Goal: Task Accomplishment & Management: Manage account settings

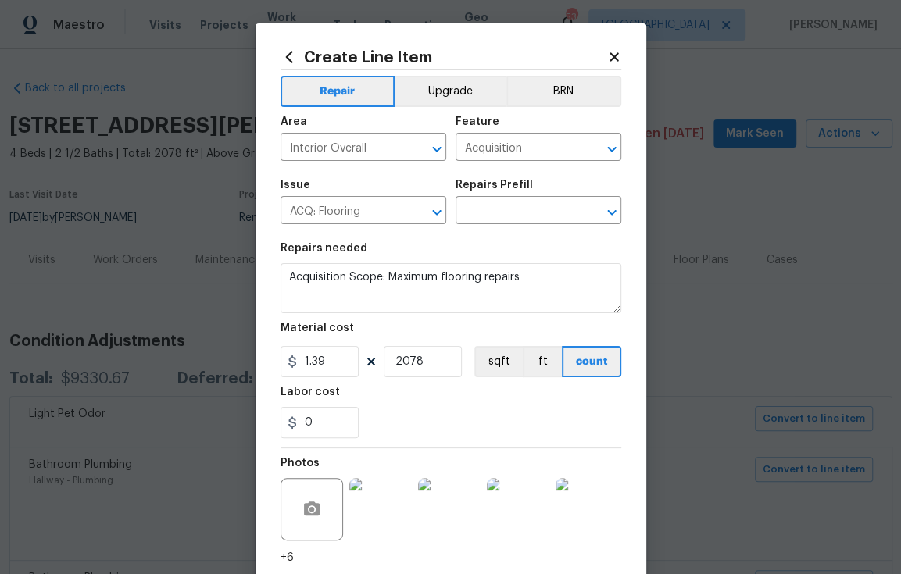
scroll to position [1484, 0]
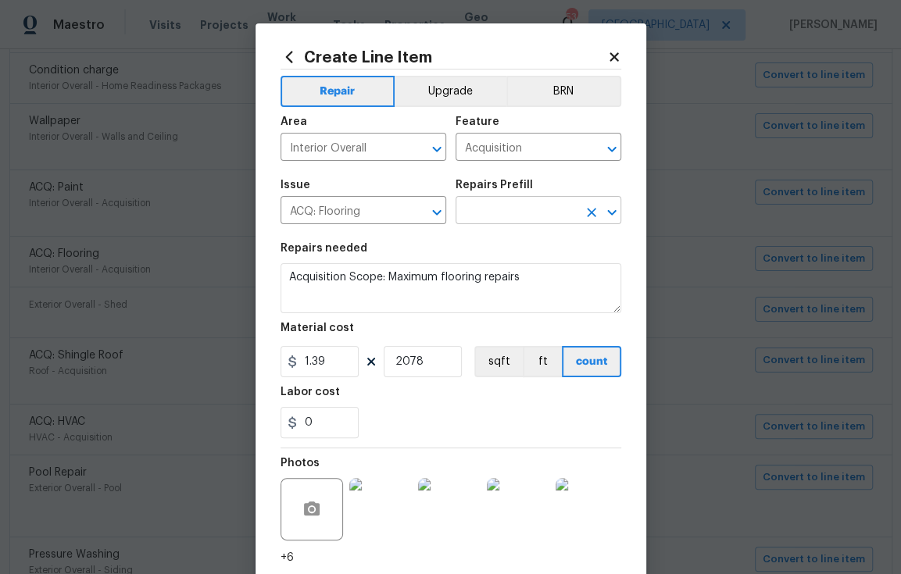
click at [552, 222] on input "text" at bounding box center [517, 212] width 122 height 24
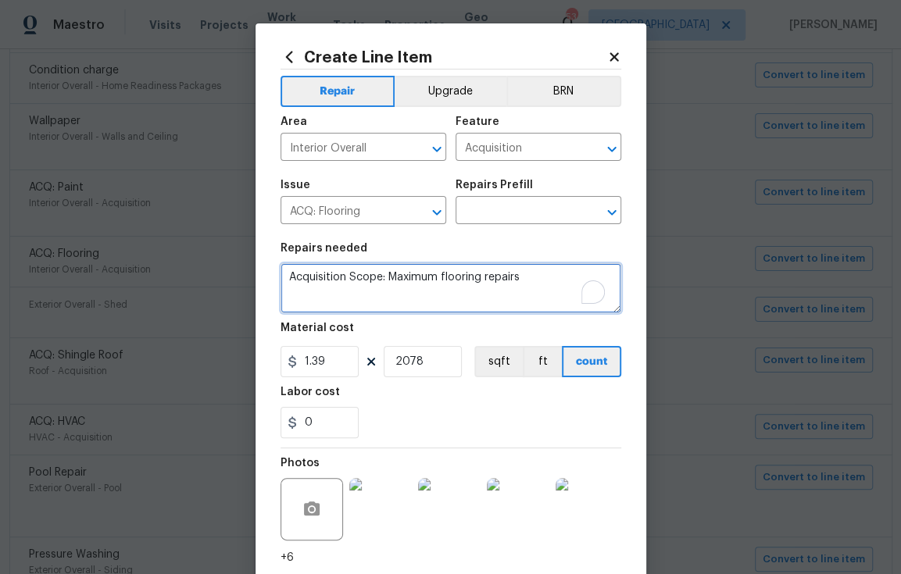
click at [328, 291] on textarea "Acquisition Scope: Maximum flooring repairs" at bounding box center [450, 288] width 341 height 50
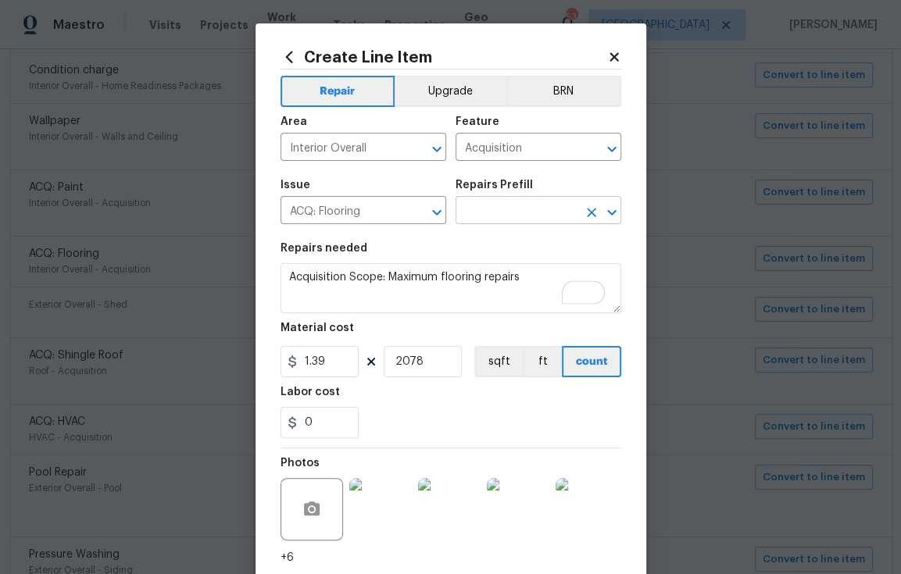
click at [486, 212] on input "text" at bounding box center [517, 212] width 122 height 24
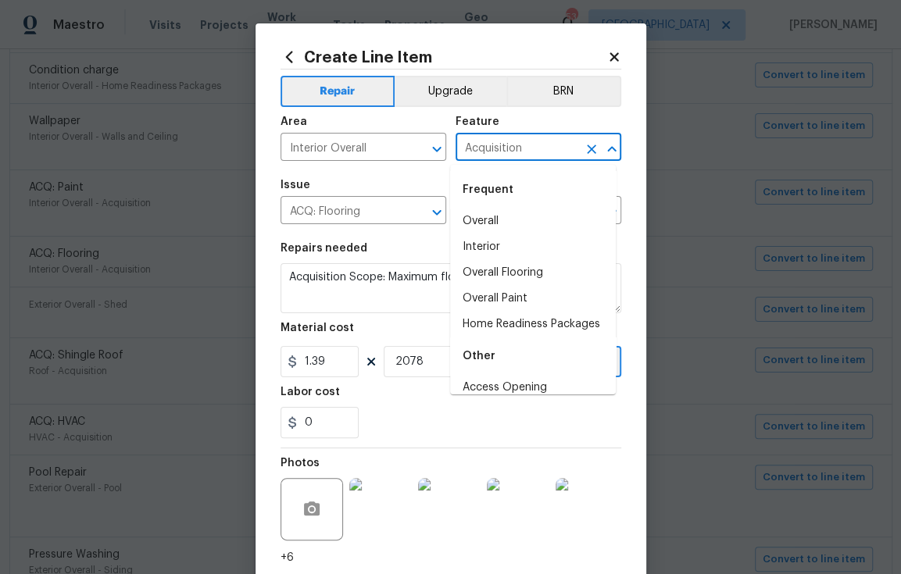
click at [523, 158] on input "Acquisition" at bounding box center [517, 149] width 122 height 24
click at [519, 145] on input "Acquisition" at bounding box center [517, 149] width 122 height 24
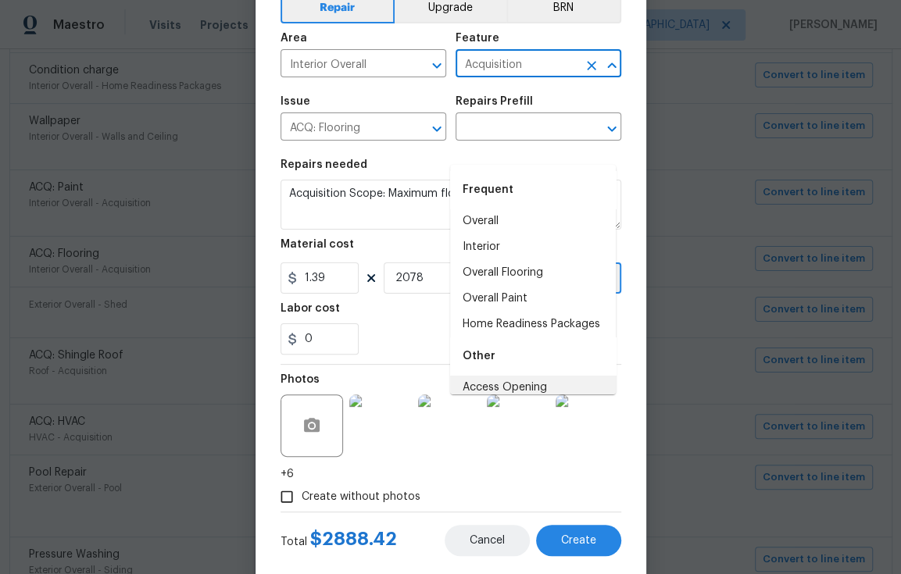
scroll to position [115, 0]
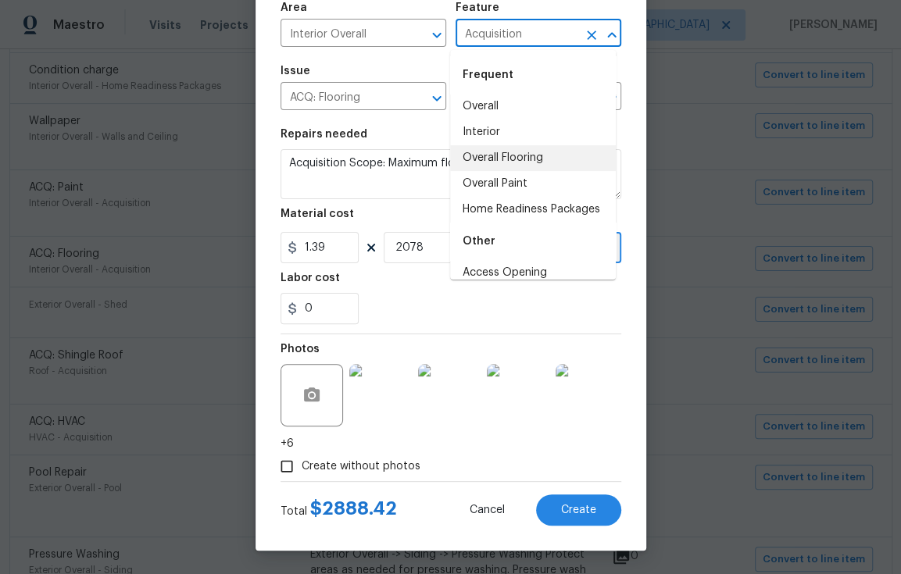
click at [516, 155] on li "Overall Flooring" at bounding box center [533, 158] width 166 height 26
type input "Overall Flooring"
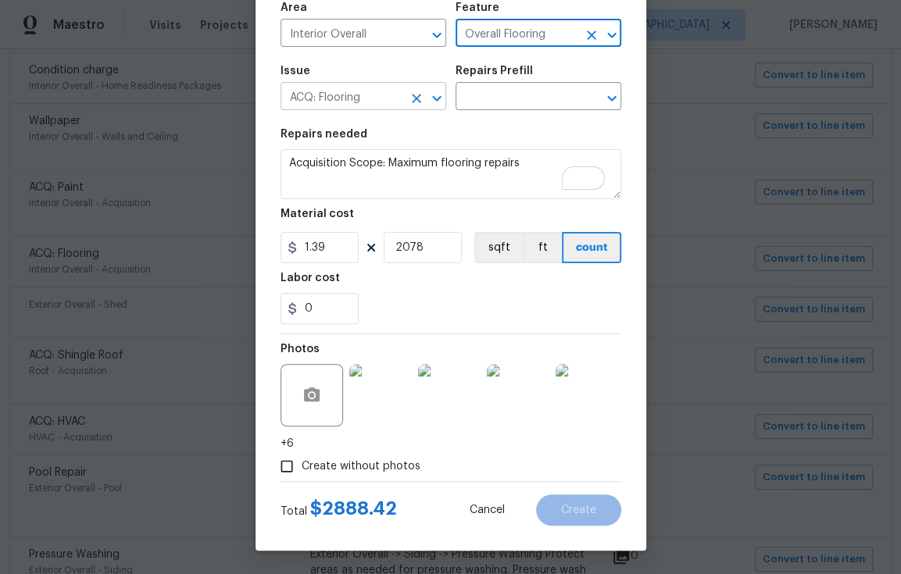
click at [397, 100] on div "ACQ: Flooring ​" at bounding box center [363, 98] width 166 height 24
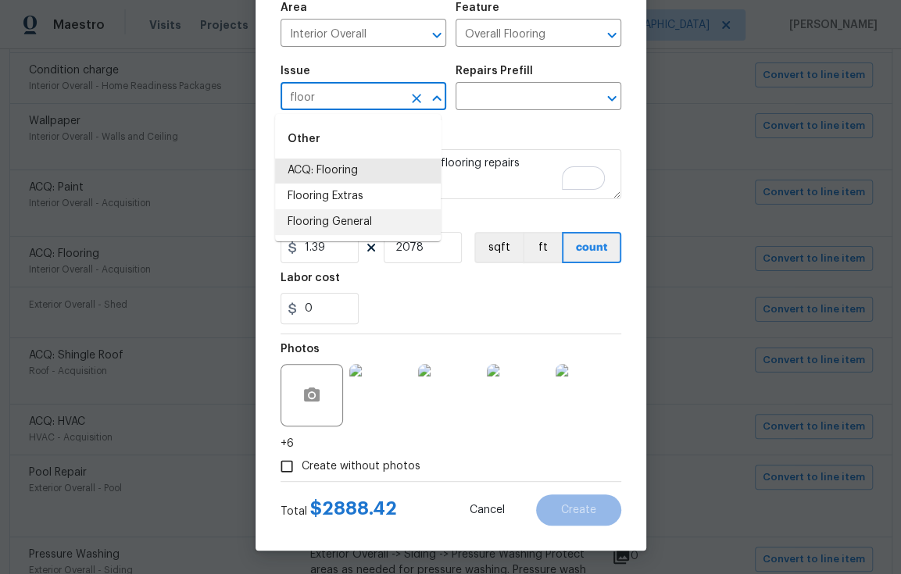
click at [413, 216] on li "Flooring General" at bounding box center [358, 222] width 166 height 26
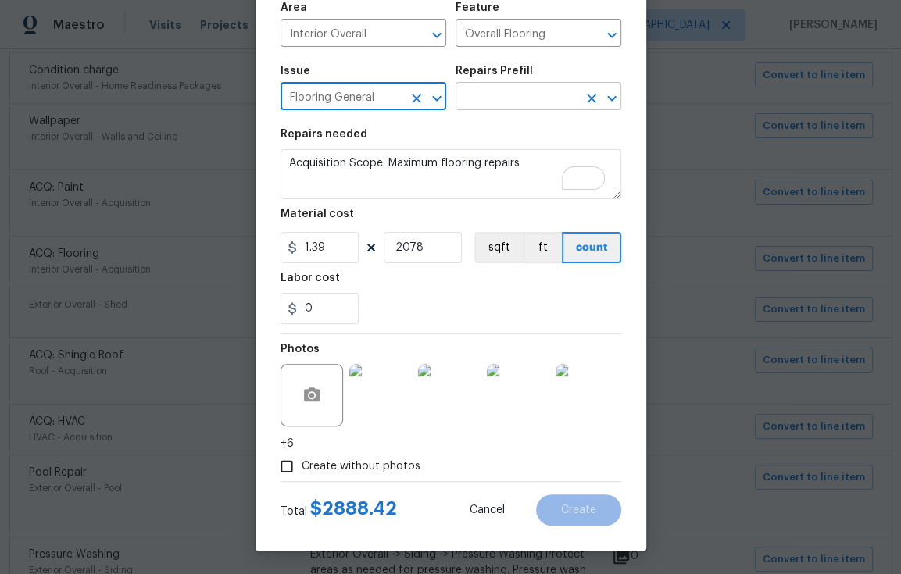
type input "Flooring General"
click at [492, 91] on input "text" at bounding box center [517, 98] width 122 height 24
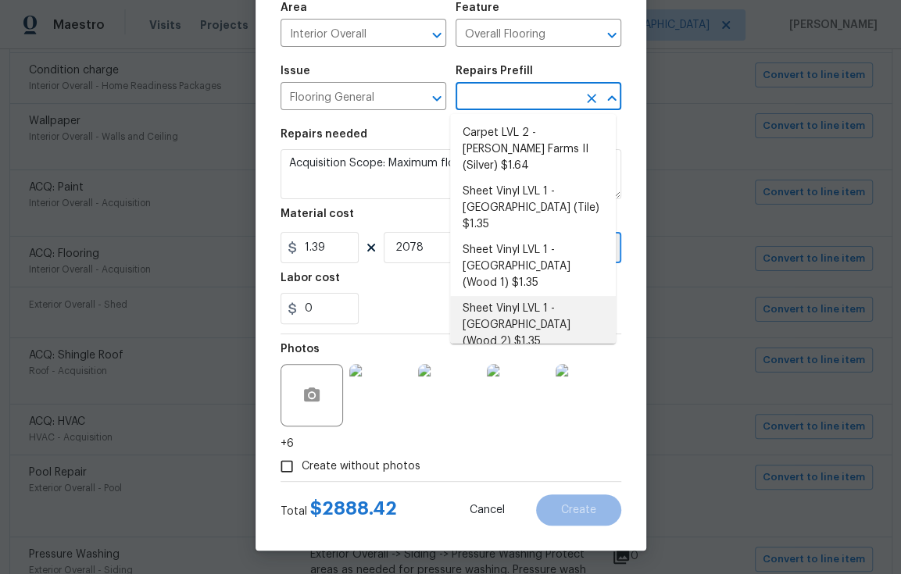
scroll to position [144, 0]
click at [564, 354] on li "Vinyl Plank LVL 1 - Knighton (Beige) $2.36" at bounding box center [533, 383] width 166 height 59
type input "Vinyl Plank LVL 1 - Knighton (Beige) $2.36"
type input "2.36"
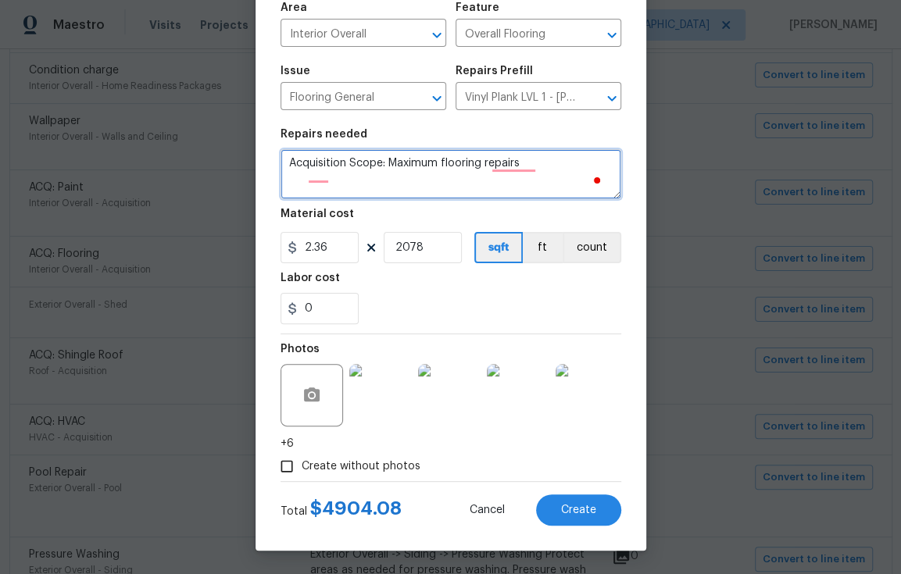
click at [291, 168] on textarea "Install LVP (Knighton AP835 Prairie Dust) Includes transitions, glue and associ…" at bounding box center [450, 174] width 341 height 50
drag, startPoint x: 552, startPoint y: 176, endPoint x: 266, endPoint y: 163, distance: 286.2
click at [266, 163] on div "Create Line Item Repair Upgrade BRN Area Interior Overall ​ Feature Overall Flo…" at bounding box center [450, 229] width 391 height 641
click at [402, 184] on textarea "Install LVP (Knighton AP835 Prairie Dust) Includes transitions, glue and associ…" at bounding box center [450, 174] width 341 height 50
drag, startPoint x: 339, startPoint y: 162, endPoint x: 534, endPoint y: 188, distance: 196.2
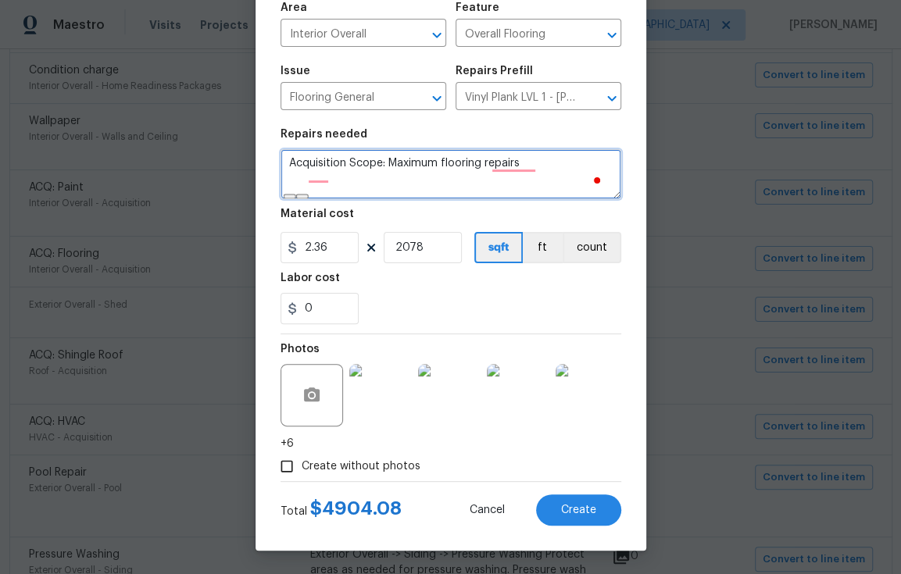
click at [534, 188] on textarea "Install LVP (Knighton AP835 Prairie Dust) Includes transitions, glue and associ…" at bounding box center [450, 174] width 341 height 50
click at [295, 176] on textarea "Install LVP" at bounding box center [450, 174] width 341 height 50
click at [293, 180] on textarea "Install LVP" at bounding box center [450, 174] width 341 height 50
paste textarea "- Living Room (at front entry) - Demo hardwood floor and carpet. - Install PLAN…"
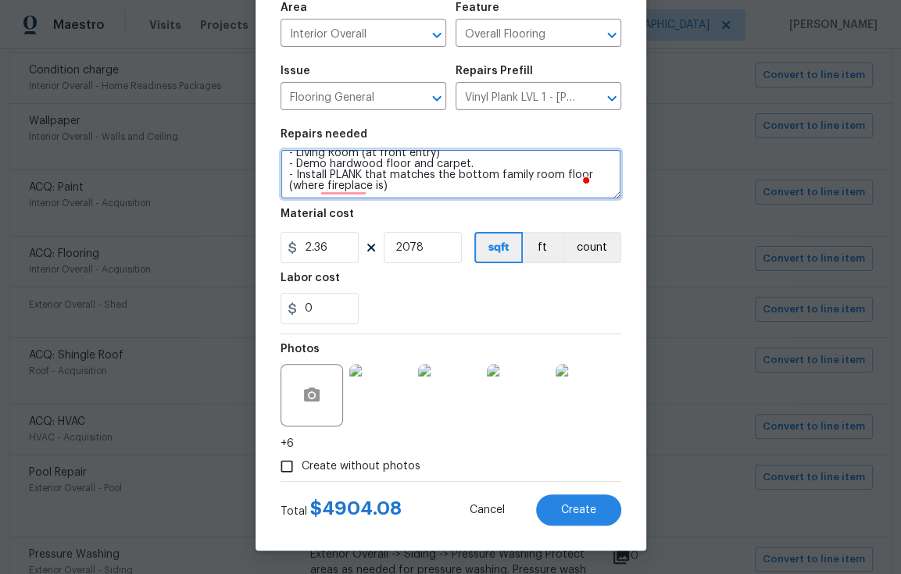
scroll to position [22, 0]
drag, startPoint x: 291, startPoint y: 177, endPoint x: 398, endPoint y: 191, distance: 108.7
click at [398, 191] on textarea "Install LVP - Living Room (at front entry) - Demo hardwood floor and carpet. - …" at bounding box center [450, 174] width 341 height 50
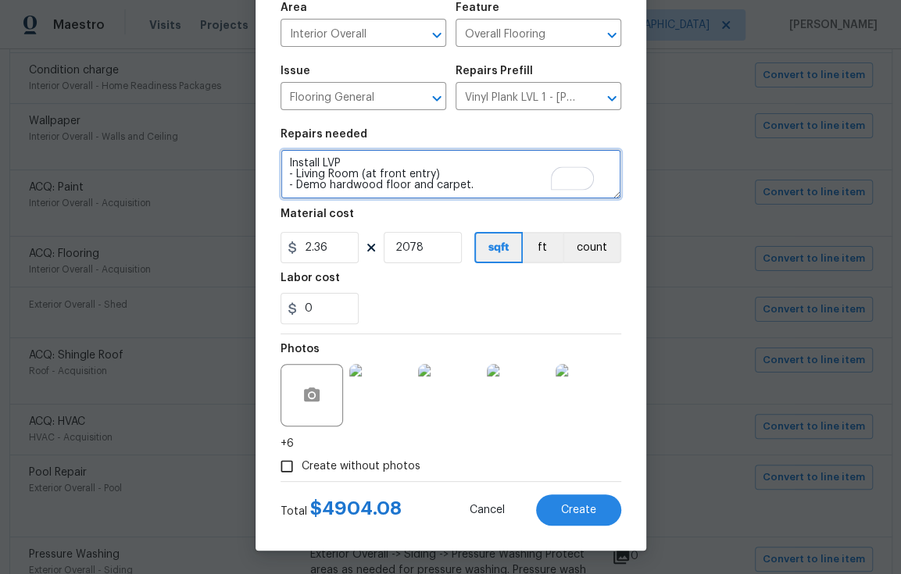
click at [354, 163] on textarea "Install LVP - Living Room (at front entry) - Demo hardwood floor and carpet." at bounding box center [450, 174] width 341 height 50
paste textarea "Install PLANK that matches the bottom family room floor (where fireplace is)"
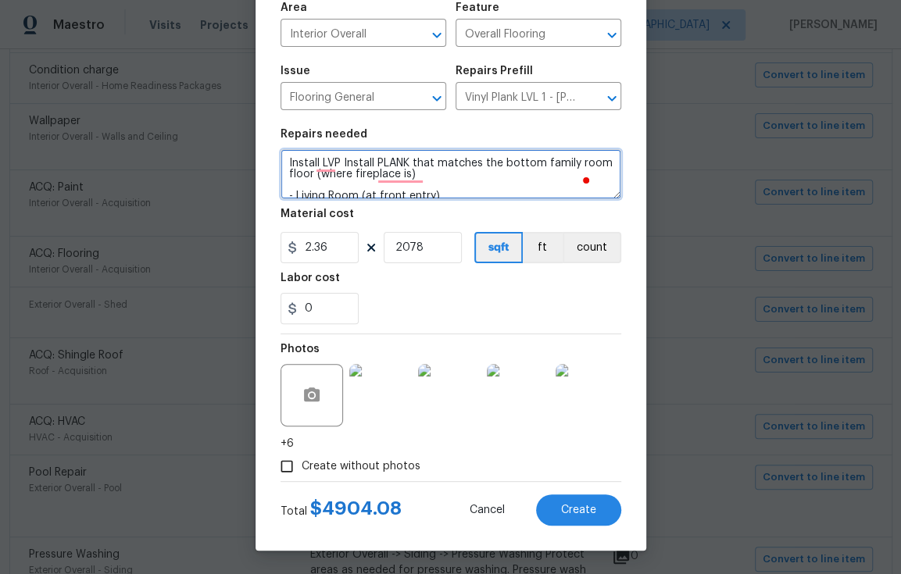
click at [284, 166] on textarea "Install LVP Install PLANK that matches the bottom family room floor (where fire…" at bounding box center [450, 174] width 341 height 50
click at [291, 155] on textarea "Install LVP Install PLANK that matches the bottom family room floor (where fire…" at bounding box center [450, 174] width 341 height 50
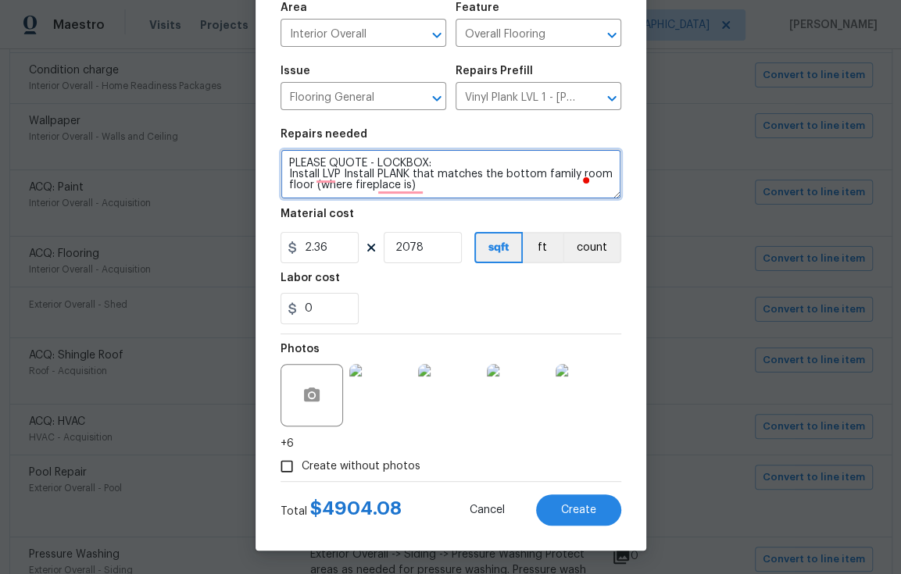
paste textarea "5370"
click at [481, 188] on textarea "PLEASE QUOTE - LOCKBOX: 5370 Install LVP Install PLANK that matches the bottom …" at bounding box center [450, 174] width 341 height 50
click at [484, 159] on textarea "PLEASE QUOTE - LOCKBOX: 5370 Install LVP Install PLANK that matches the bottom …" at bounding box center [450, 174] width 341 height 50
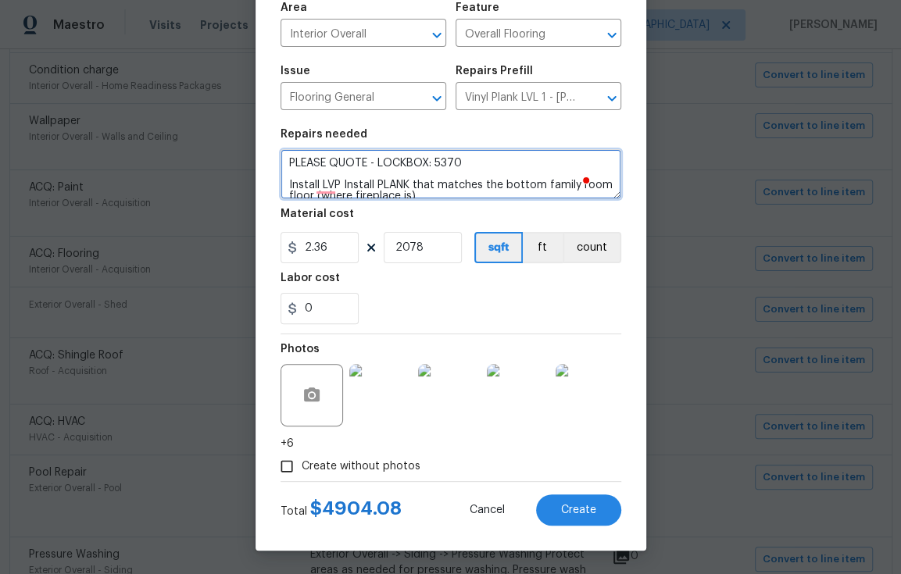
click at [465, 161] on textarea "PLEASE QUOTE - LOCKBOX: 5370 Install LVP Install PLANK that matches the bottom …" at bounding box center [450, 174] width 341 height 50
drag, startPoint x: 461, startPoint y: 163, endPoint x: 280, endPoint y: 166, distance: 181.3
click at [280, 166] on textarea "PLEASE QUOTE - LOCKBOX: 5370 Install LVP Install PLANK that matches the bottom …" at bounding box center [450, 174] width 341 height 50
type textarea "PLEASE QUOTE - LOCKBOX: 5370 Install LVP Install PLANK that matches the bottom …"
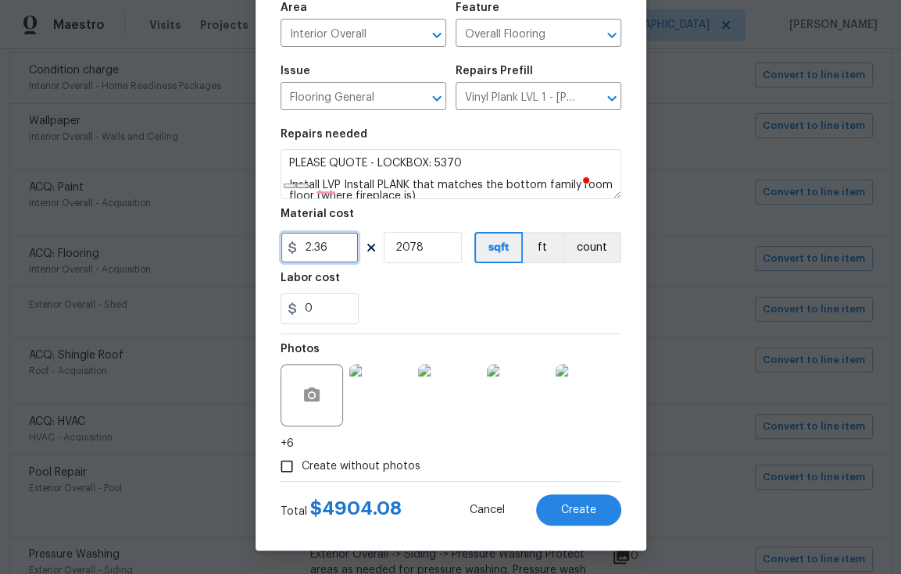
click at [332, 247] on input "2.36" at bounding box center [319, 247] width 78 height 31
drag, startPoint x: 429, startPoint y: 243, endPoint x: 358, endPoint y: 252, distance: 71.6
click at [358, 252] on div "2.36 2078 sqft ft count" at bounding box center [450, 247] width 341 height 31
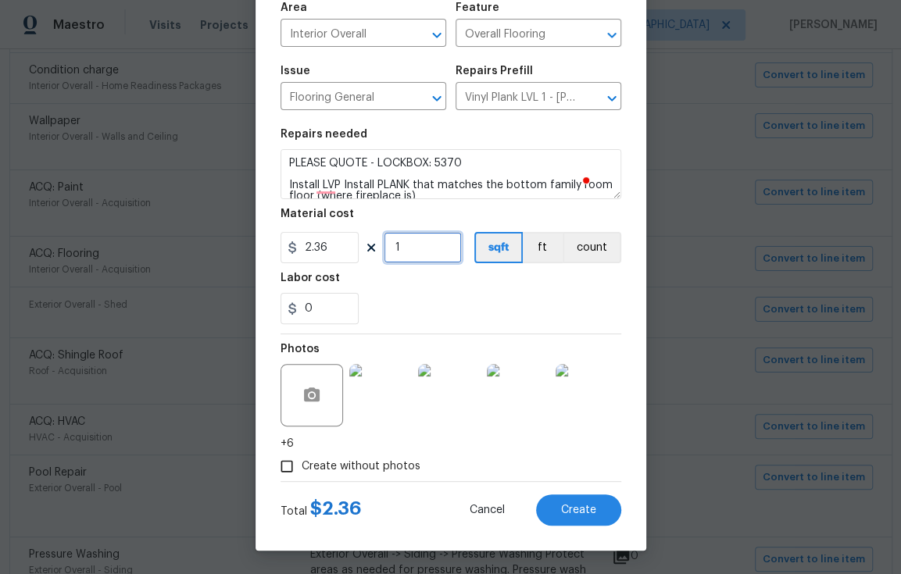
type input "1"
click at [502, 304] on div "0" at bounding box center [450, 308] width 341 height 31
click at [584, 502] on button "Create" at bounding box center [578, 510] width 85 height 31
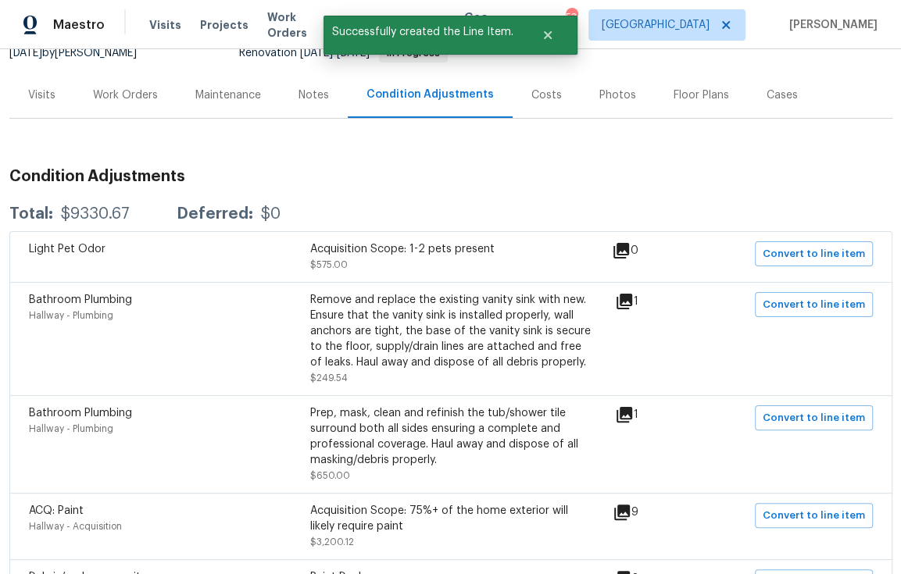
scroll to position [0, 0]
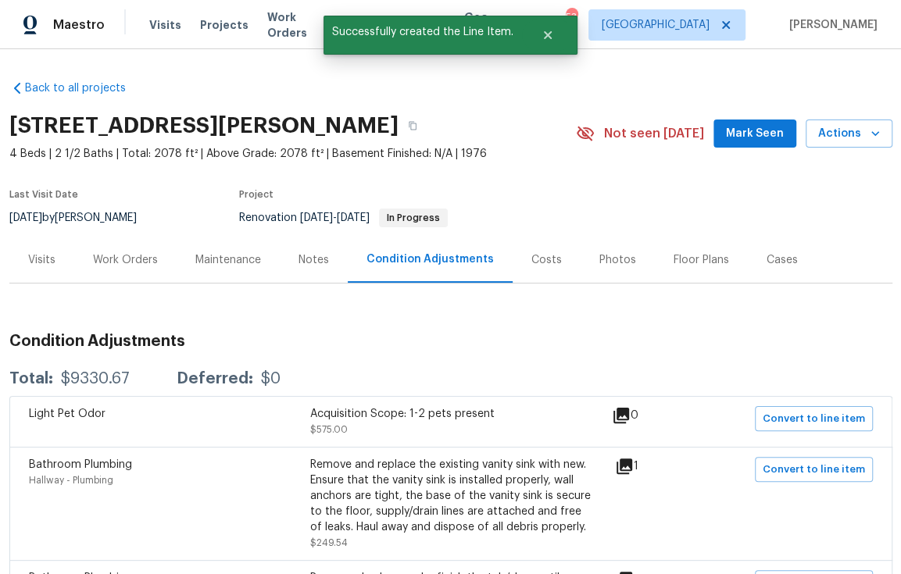
click at [131, 262] on div "Work Orders" at bounding box center [125, 260] width 65 height 16
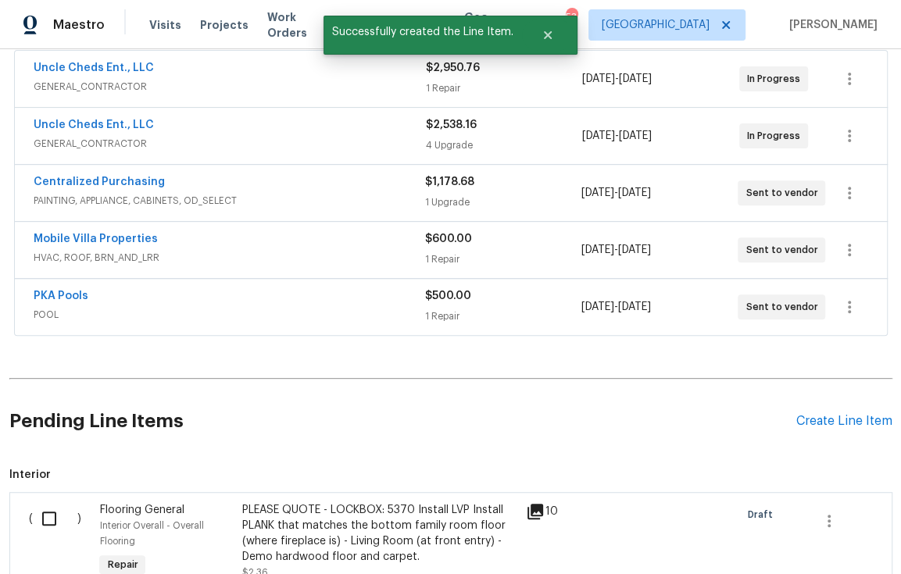
scroll to position [523, 0]
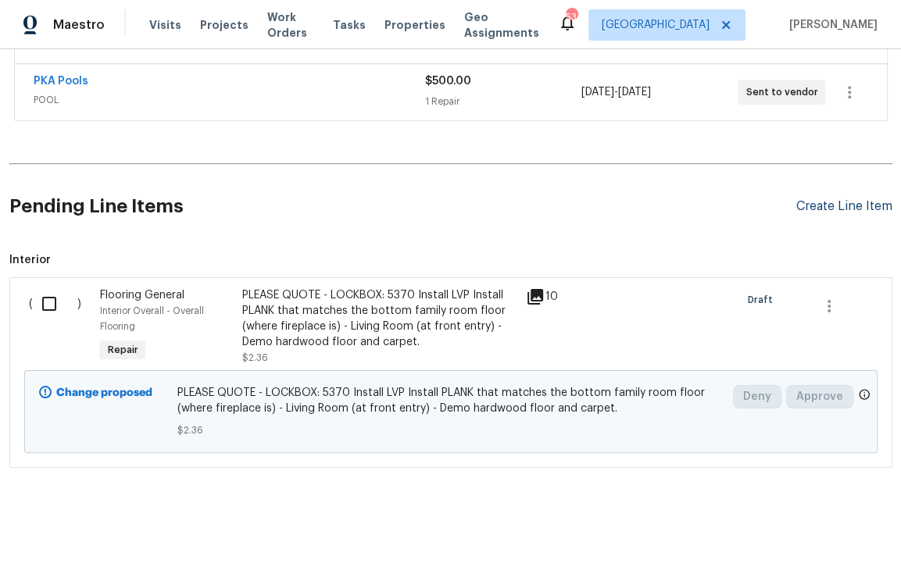
click at [831, 199] on div "Create Line Item" at bounding box center [844, 206] width 96 height 15
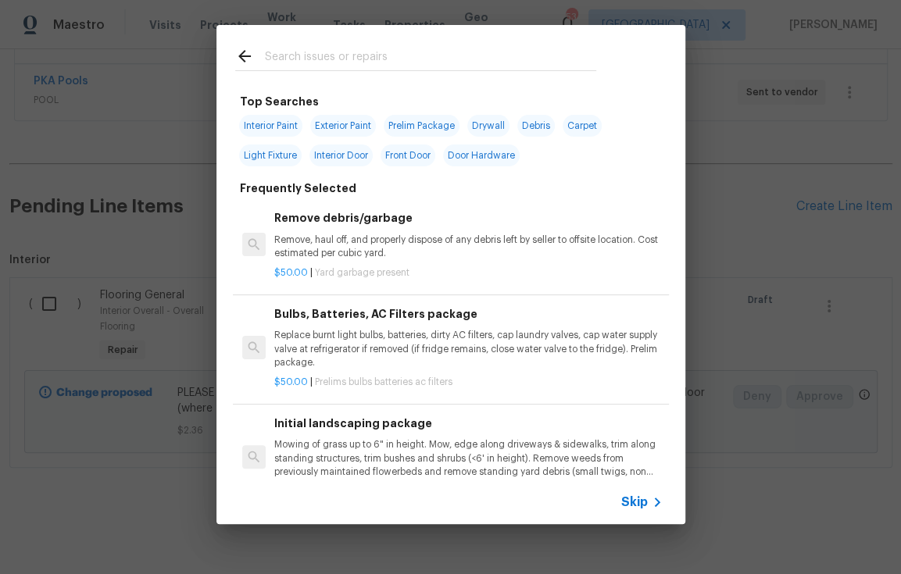
click at [370, 64] on input "text" at bounding box center [430, 58] width 331 height 23
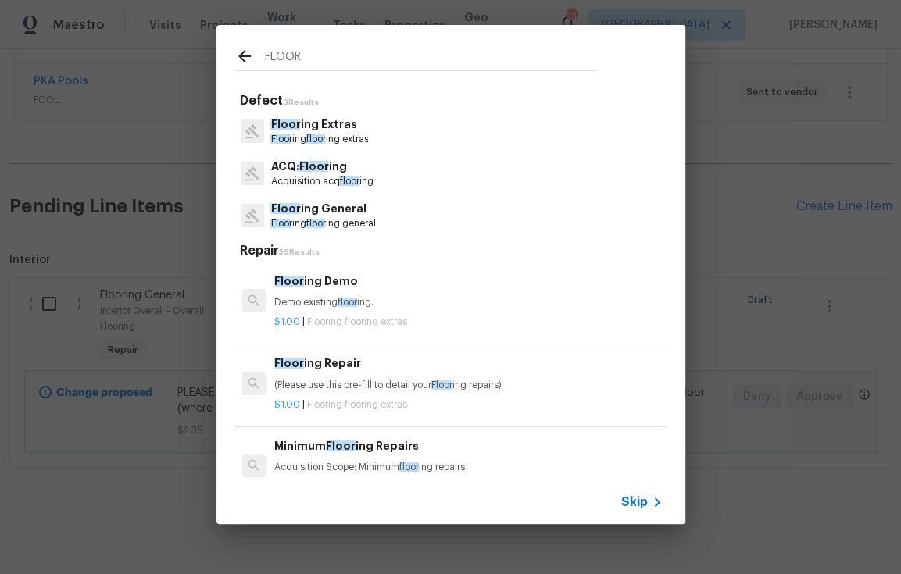
type input "FLOOR"
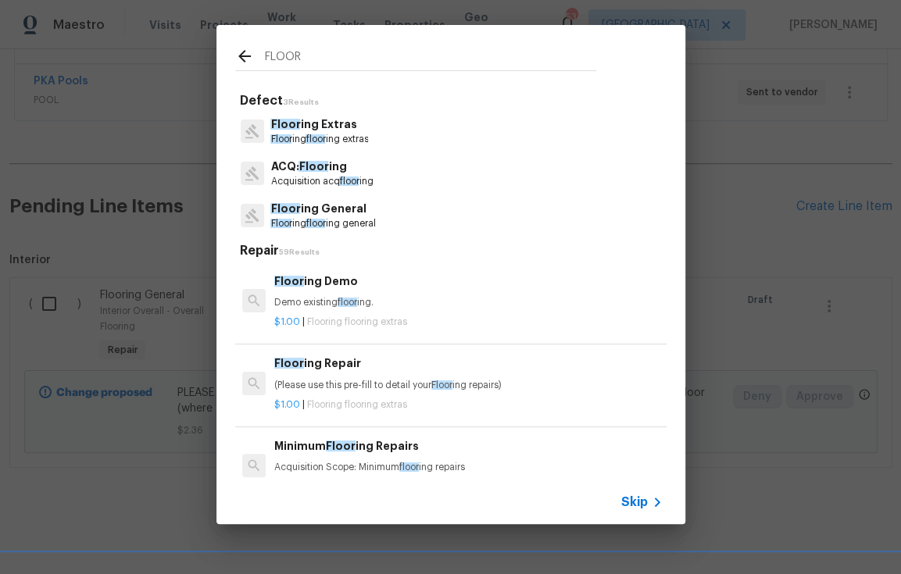
click at [336, 208] on p "Floor ing General" at bounding box center [322, 209] width 105 height 16
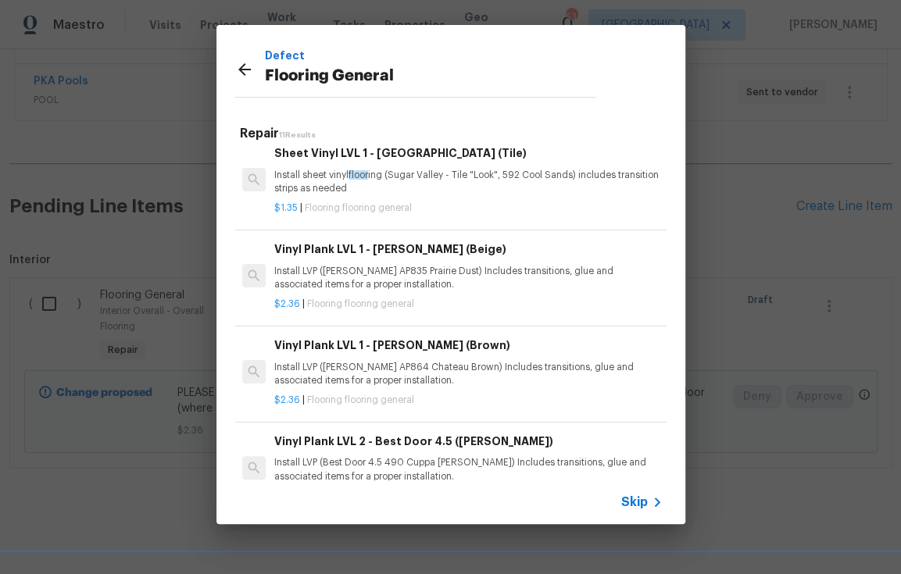
scroll to position [413, 0]
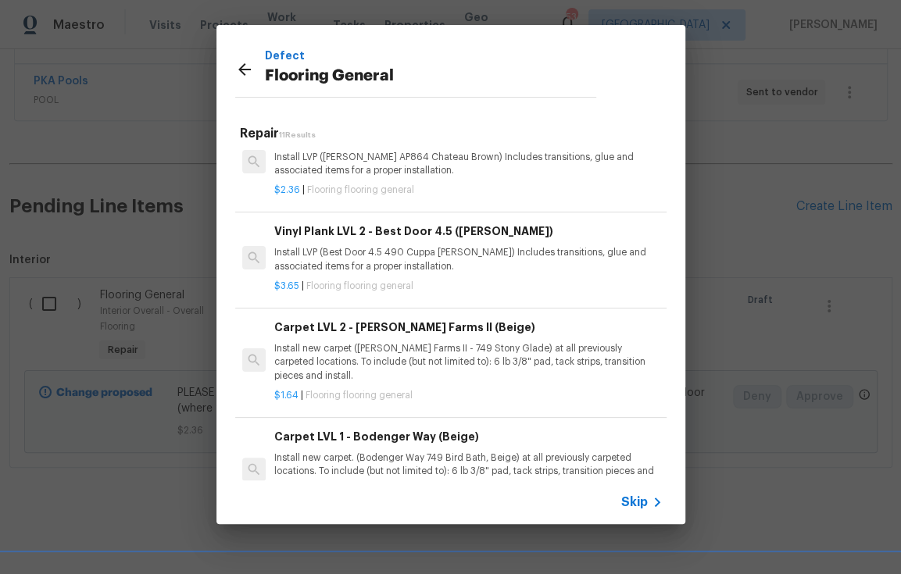
click at [511, 449] on div "Carpet LVL 1 - Bodenger Way (Beige) Install new carpet. (Bodenger Way 749 Bird …" at bounding box center [468, 460] width 388 height 64
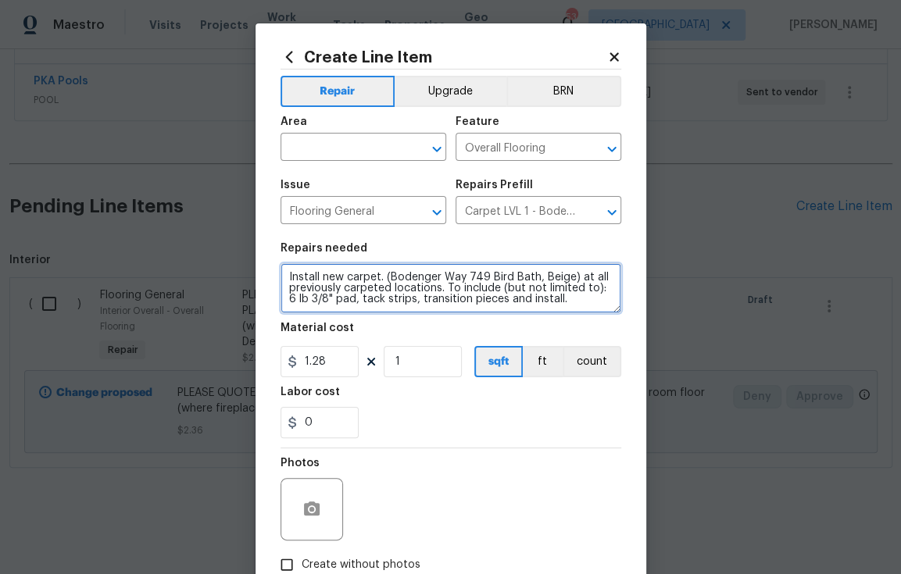
click at [280, 277] on textarea "Install new carpet. (Bodenger Way 749 Bird Bath, Beige) at all previously carpe…" at bounding box center [450, 288] width 341 height 50
click at [299, 273] on textarea "Install new carpet. (Bodenger Way 749 Bird Bath, Beige) at all previously carpe…" at bounding box center [450, 288] width 341 height 50
paste textarea "PLEASE QUOTE - LOCKBOX: 5370"
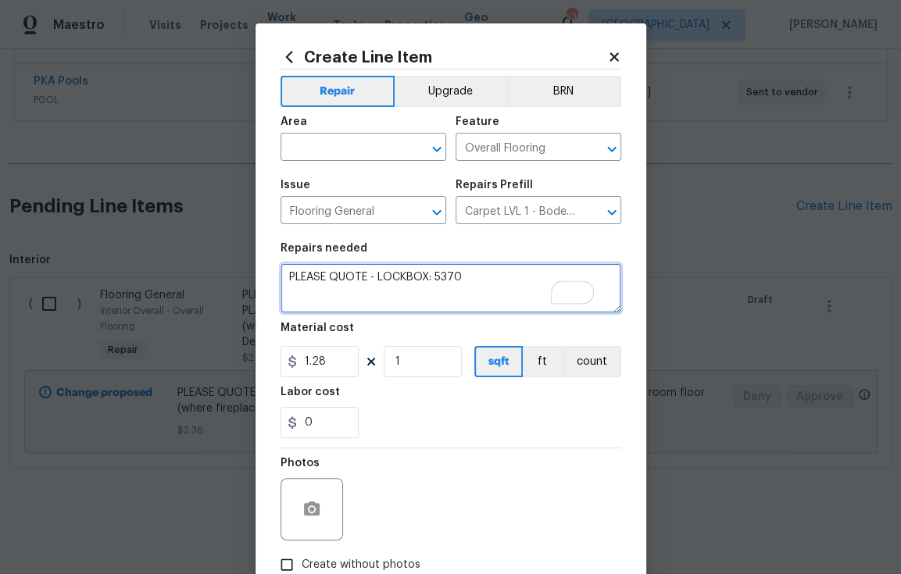
paste textarea "- Replace Stairs and Top floor rooms."
click at [501, 301] on textarea "PLEASE QUOTE - LOCKBOX: 5370 - Replace Stairs and Top floor rooms. Install new …" at bounding box center [450, 288] width 341 height 50
type textarea "PLEASE QUOTE - LOCKBOX: 5370 - Replace Stairs and Top floor rooms. Install new …"
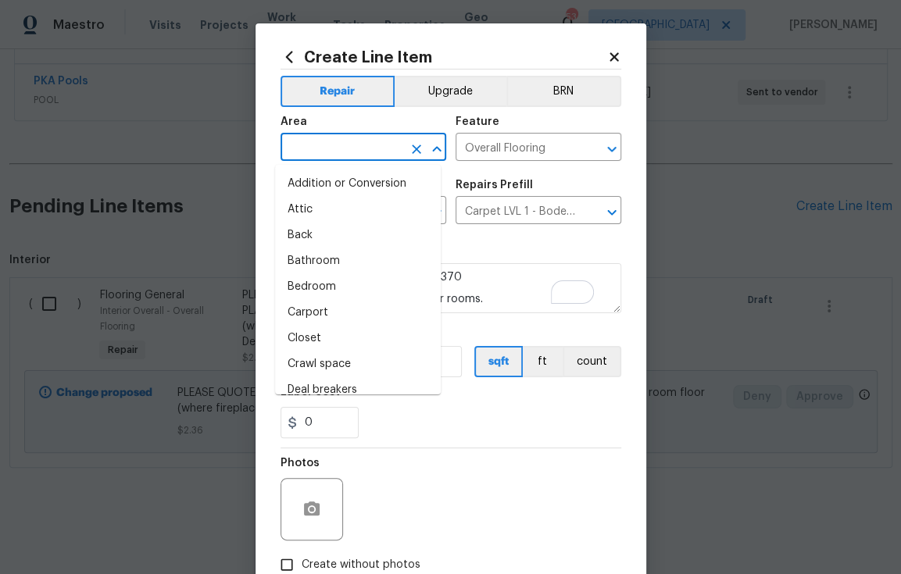
click at [344, 151] on input "text" at bounding box center [341, 149] width 122 height 24
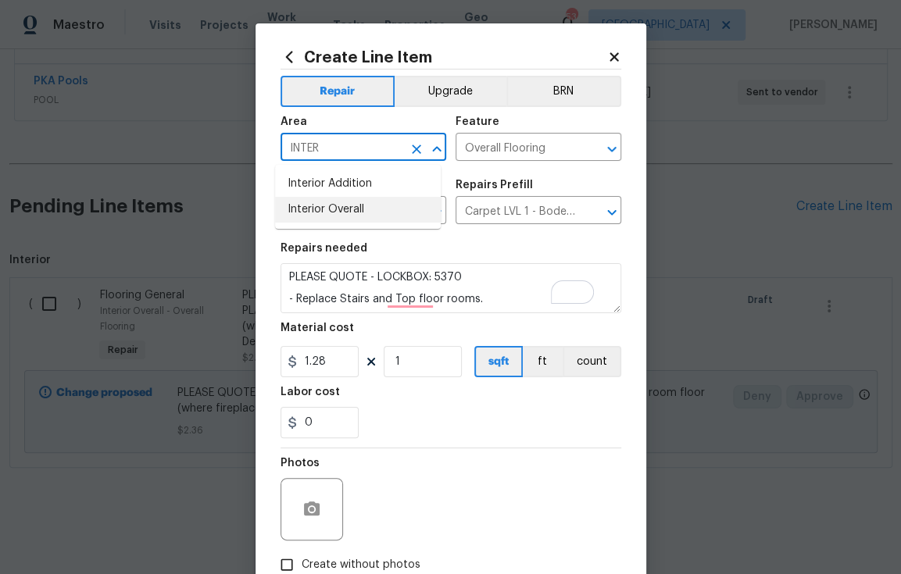
click at [349, 210] on li "Interior Overall" at bounding box center [358, 210] width 166 height 26
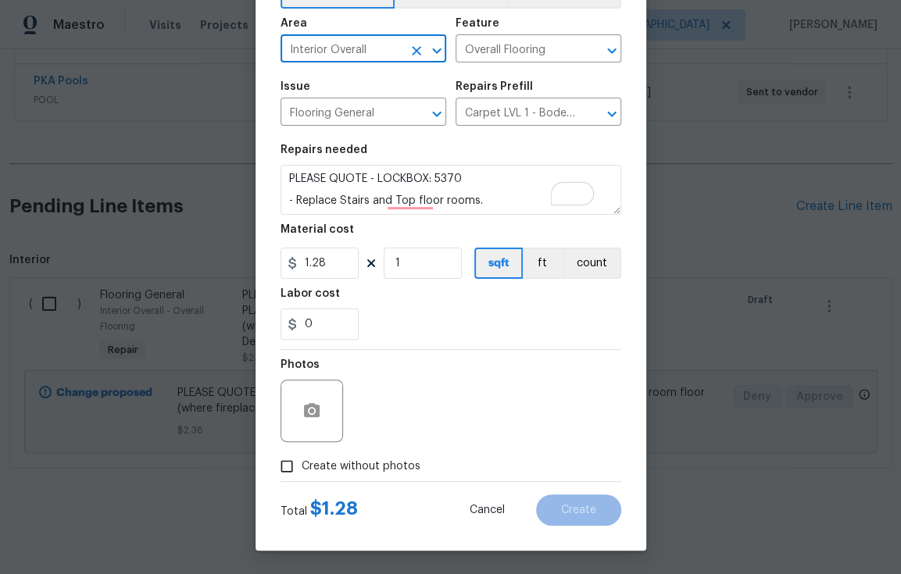
scroll to position [99, 0]
type input "Interior Overall"
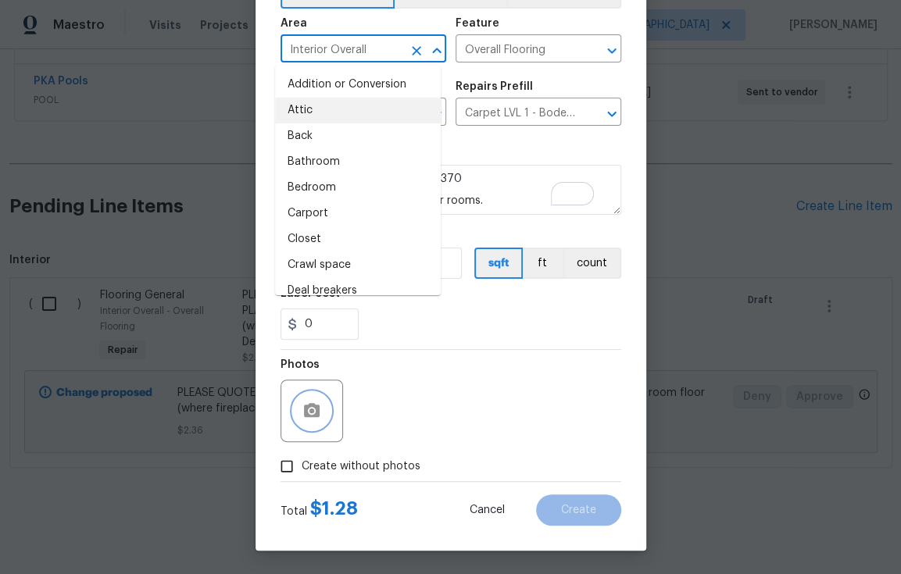
click at [319, 404] on button "button" at bounding box center [312, 411] width 38 height 38
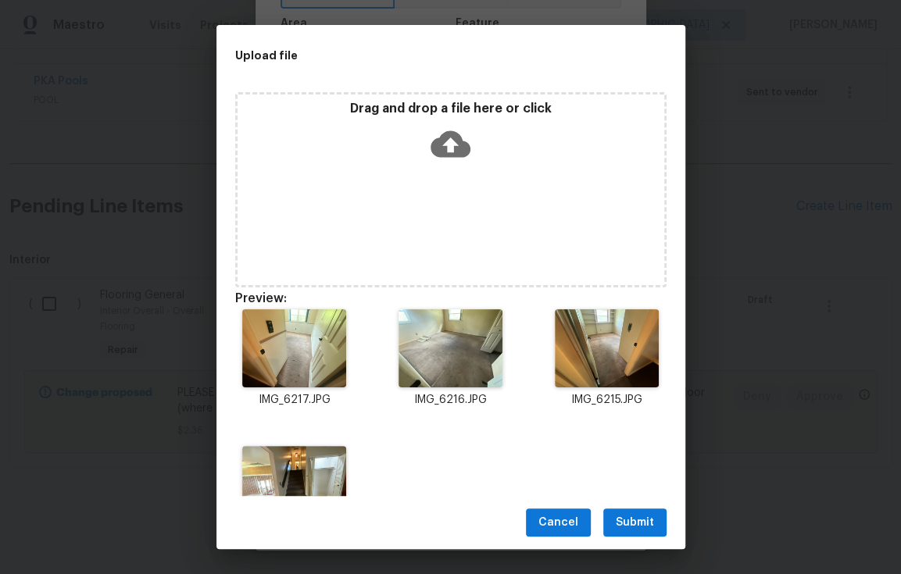
click at [642, 518] on span "Submit" at bounding box center [635, 523] width 38 height 20
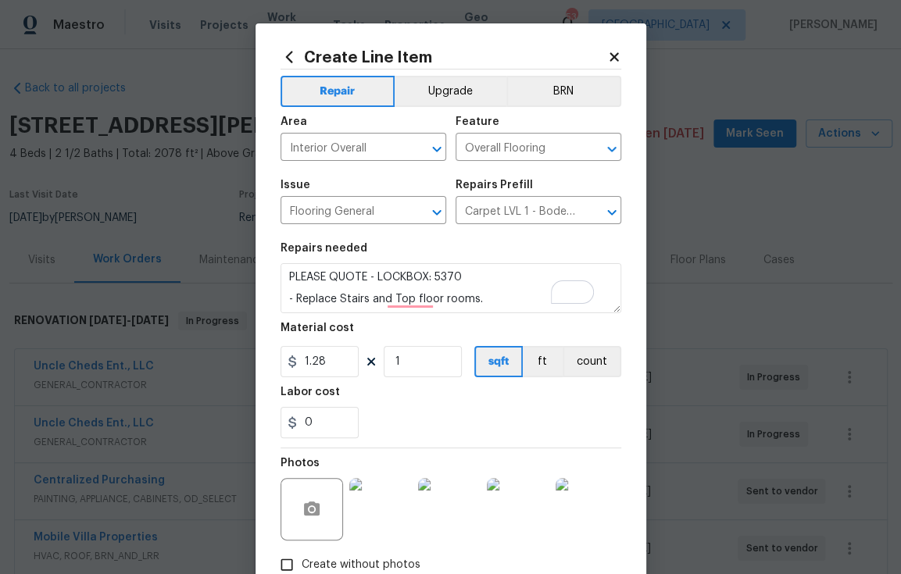
scroll to position [99, 0]
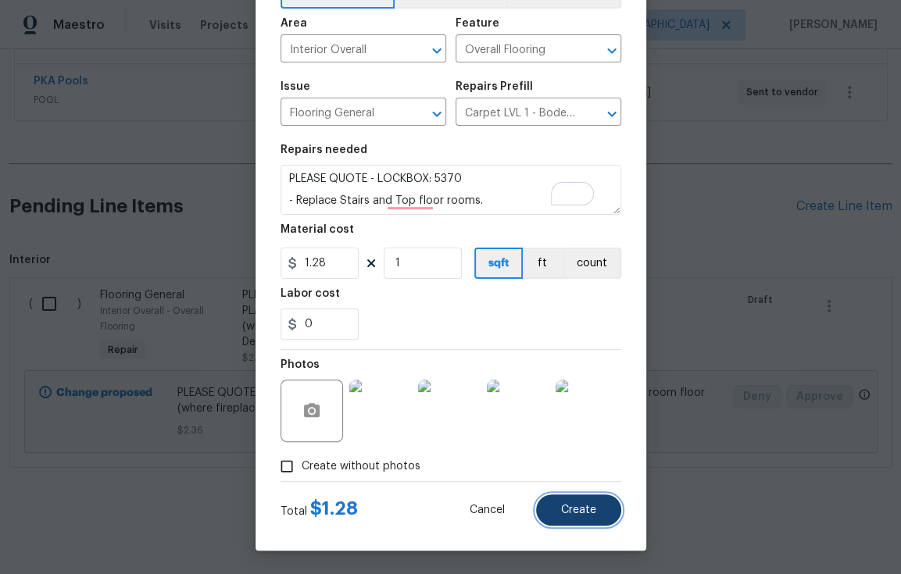
click at [581, 512] on span "Create" at bounding box center [578, 511] width 35 height 12
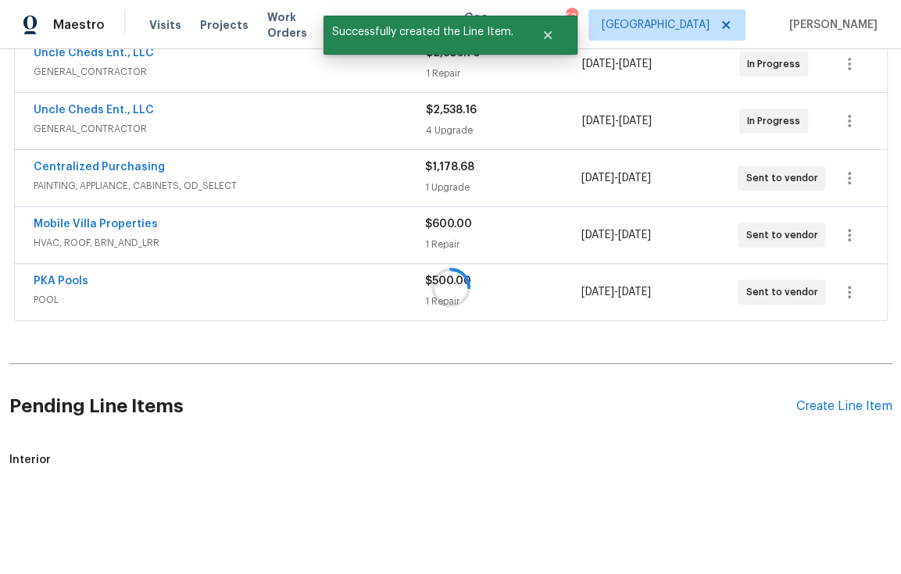
scroll to position [523, 0]
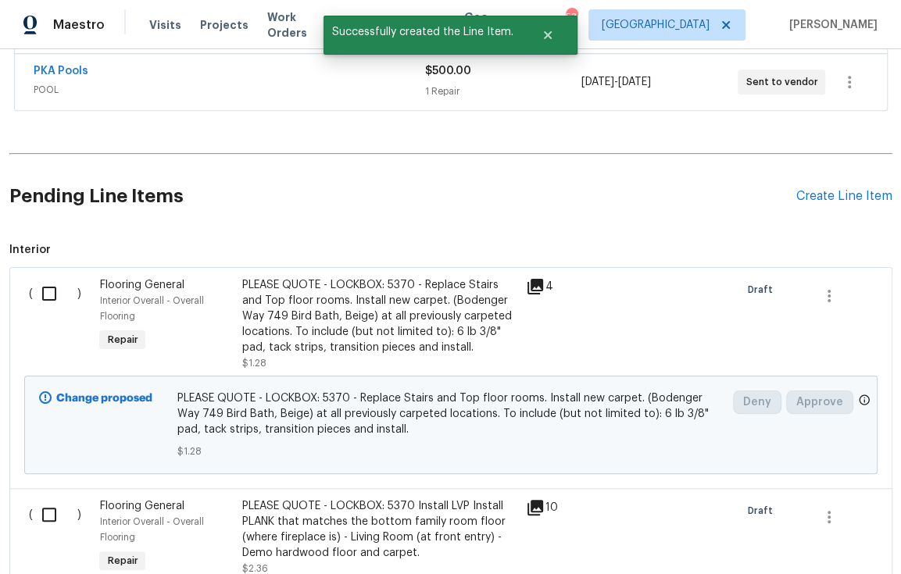
click at [41, 293] on input "checkbox" at bounding box center [55, 293] width 45 height 33
checkbox input "true"
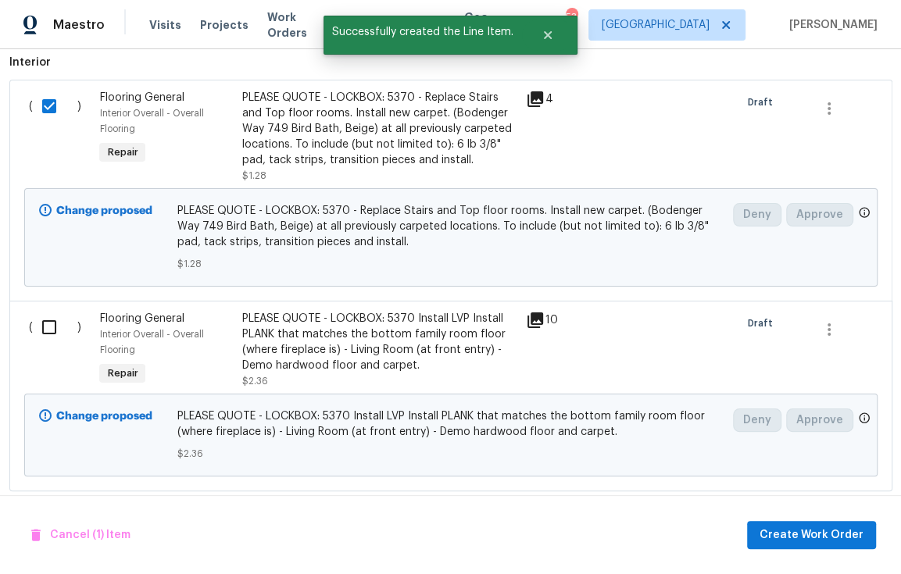
scroll to position [744, 0]
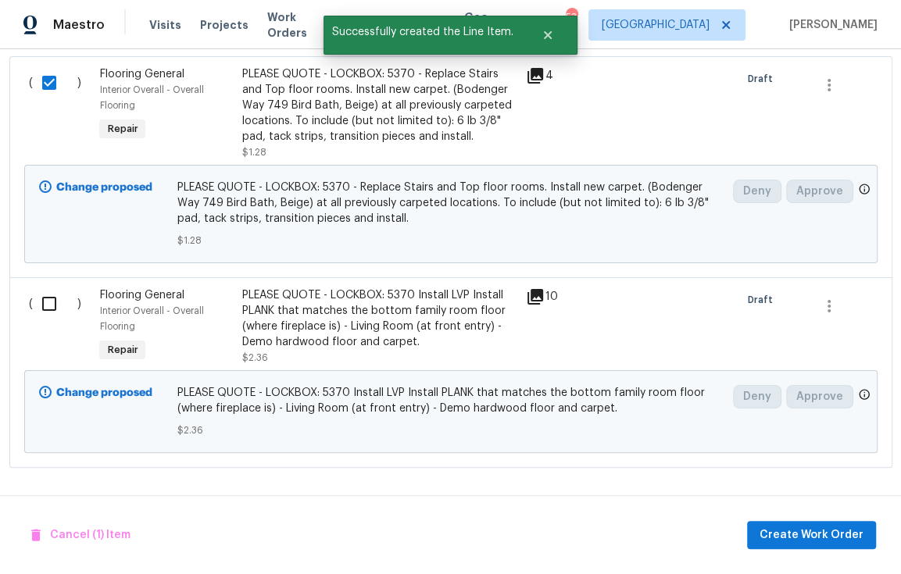
click at [45, 295] on input "checkbox" at bounding box center [55, 304] width 45 height 33
checkbox input "true"
click at [813, 538] on span "Create Work Order" at bounding box center [811, 536] width 104 height 20
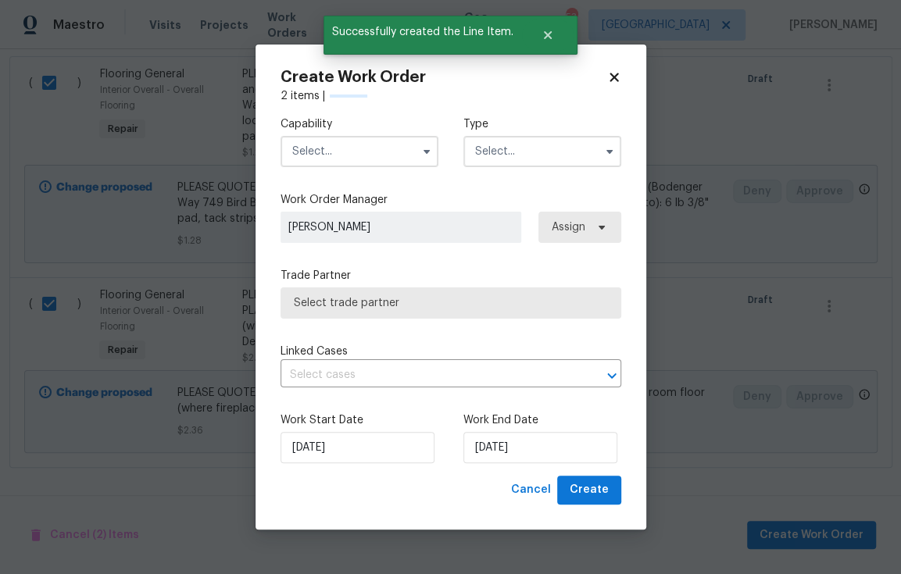
checkbox input "false"
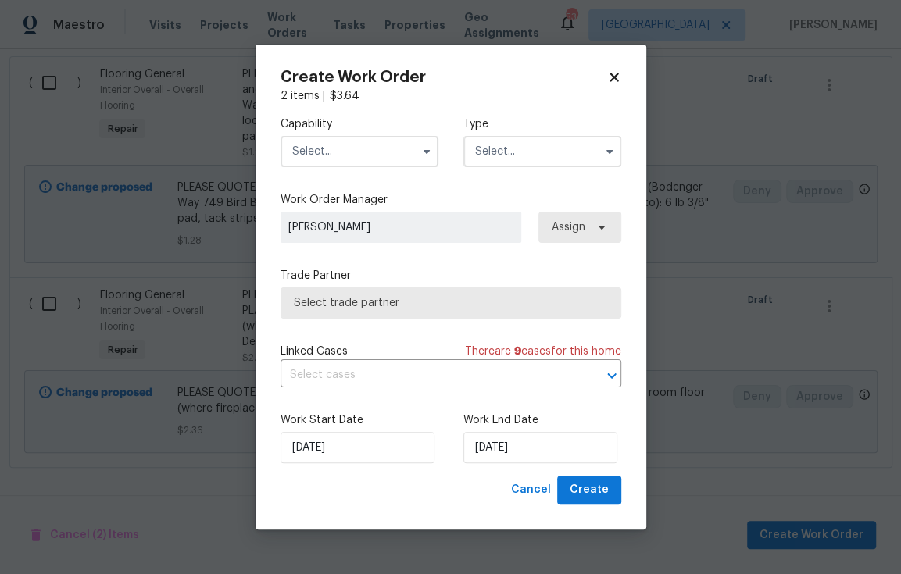
click at [394, 164] on input "text" at bounding box center [359, 151] width 158 height 31
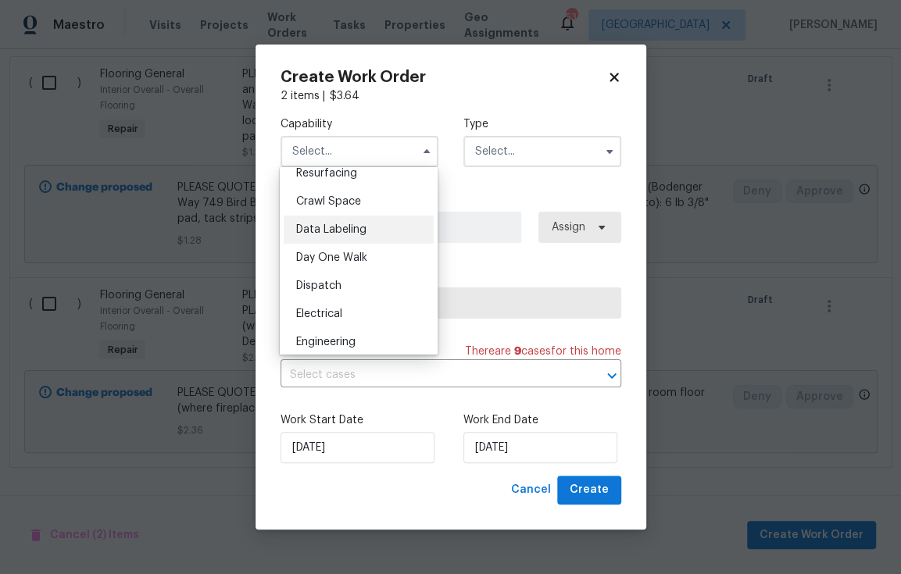
scroll to position [488, 0]
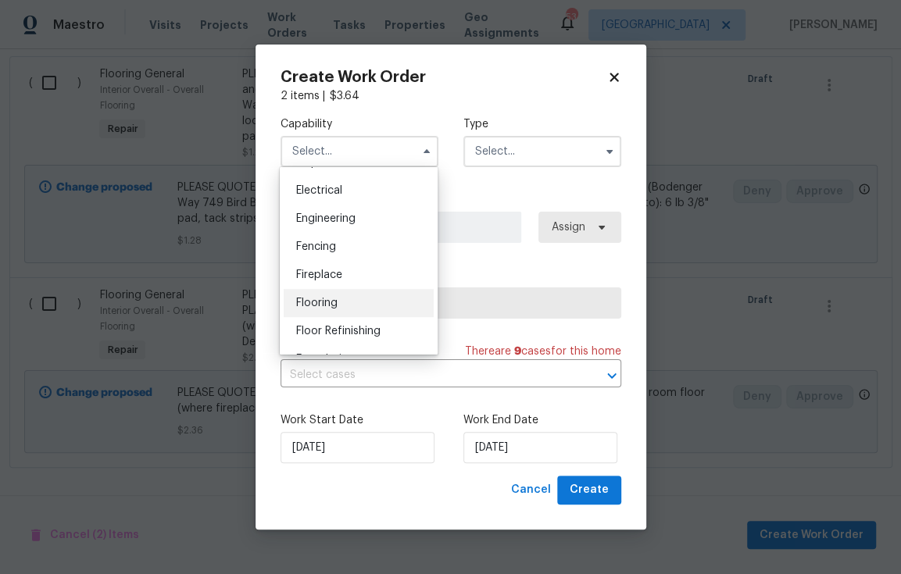
click at [323, 309] on span "Flooring" at bounding box center [316, 303] width 41 height 11
type input "Flooring"
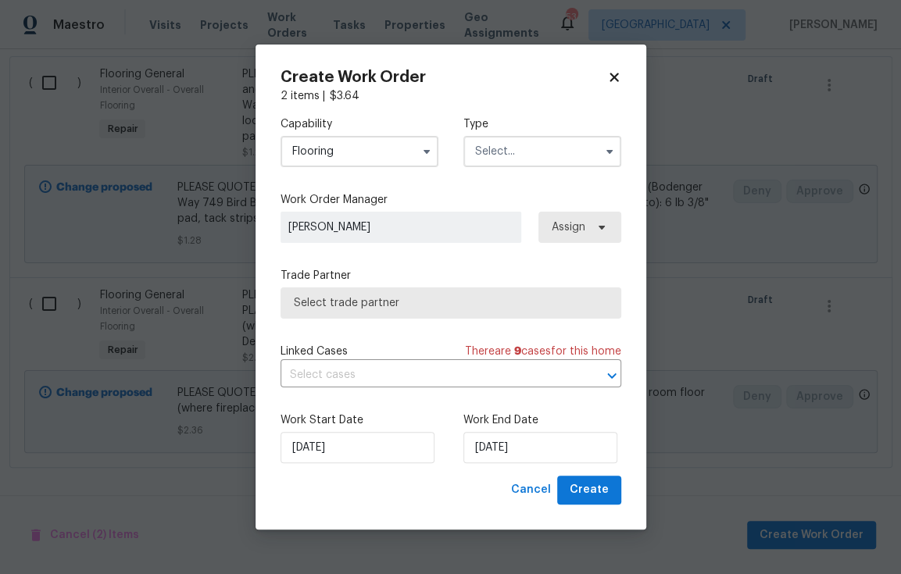
click at [517, 155] on input "text" at bounding box center [542, 151] width 158 height 31
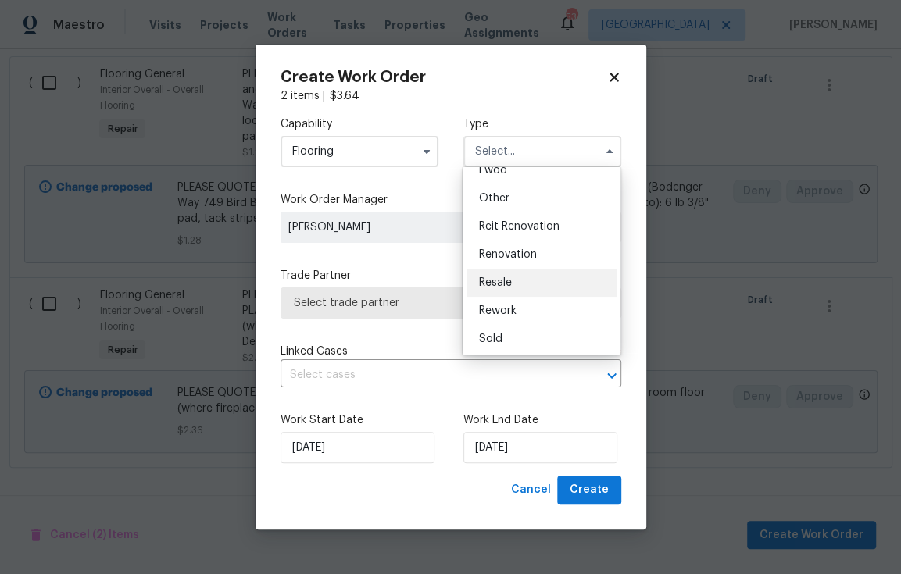
scroll to position [186, 0]
click at [507, 247] on span "Renovation" at bounding box center [508, 252] width 58 height 11
type input "Renovation"
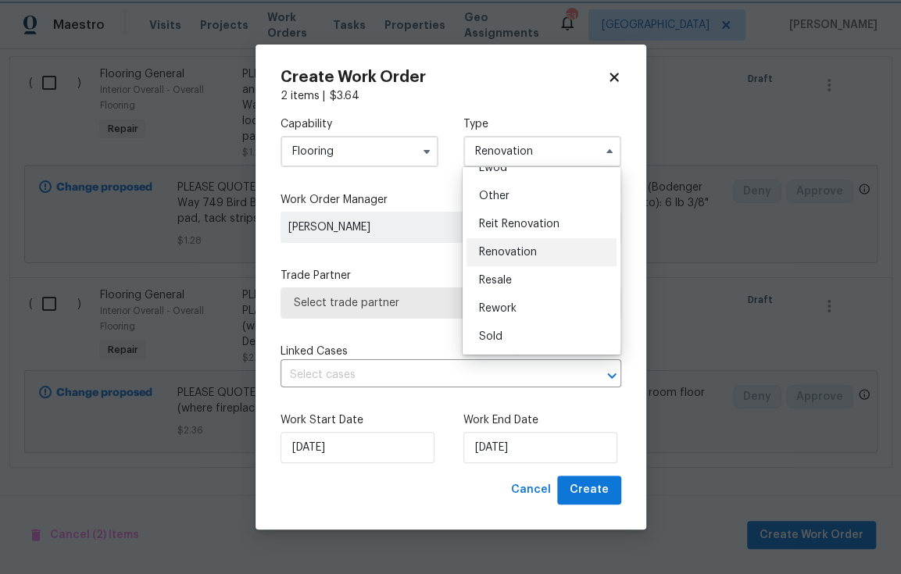
scroll to position [0, 0]
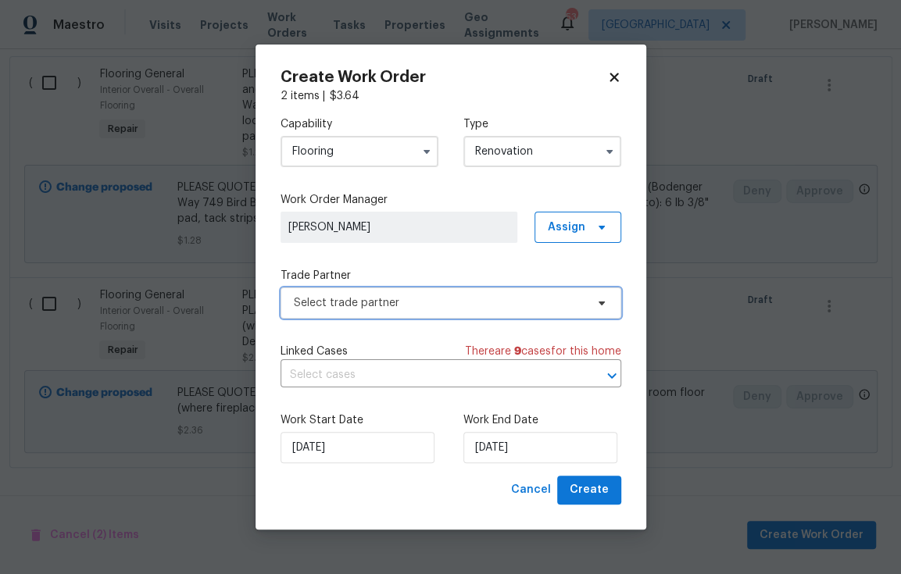
click at [527, 293] on span "Select trade partner" at bounding box center [450, 303] width 341 height 31
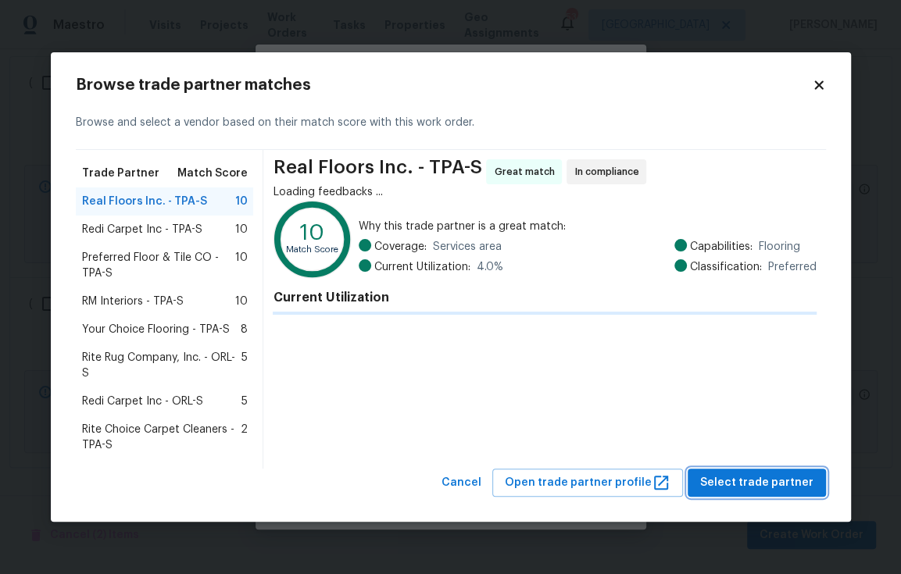
click at [745, 487] on span "Select trade partner" at bounding box center [756, 483] width 113 height 20
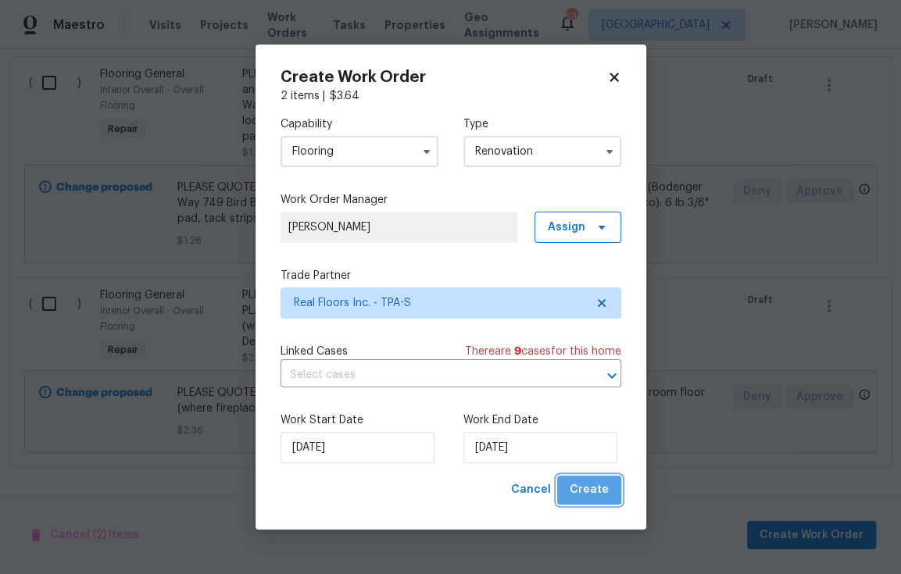
click at [598, 493] on span "Create" at bounding box center [589, 491] width 39 height 20
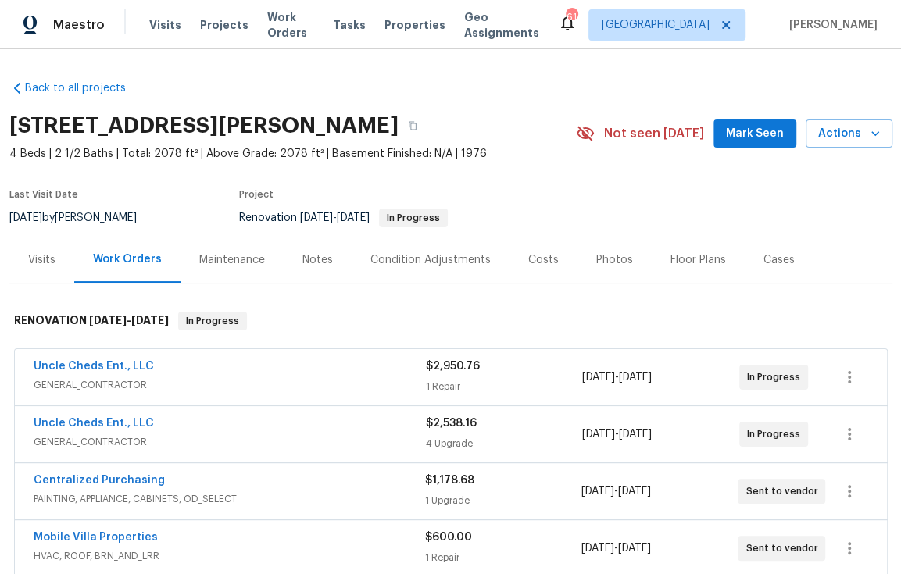
scroll to position [369, 0]
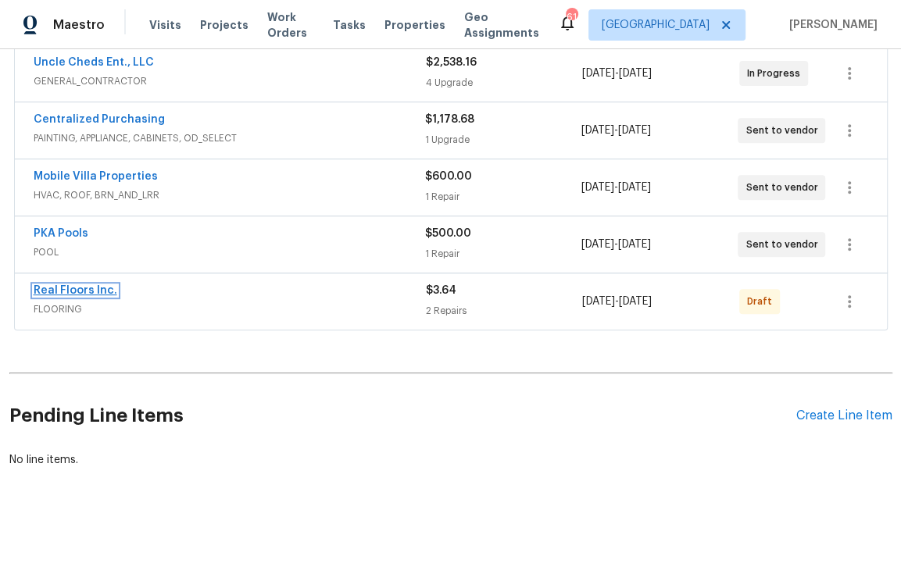
click at [83, 285] on link "Real Floors Inc." at bounding box center [76, 290] width 84 height 11
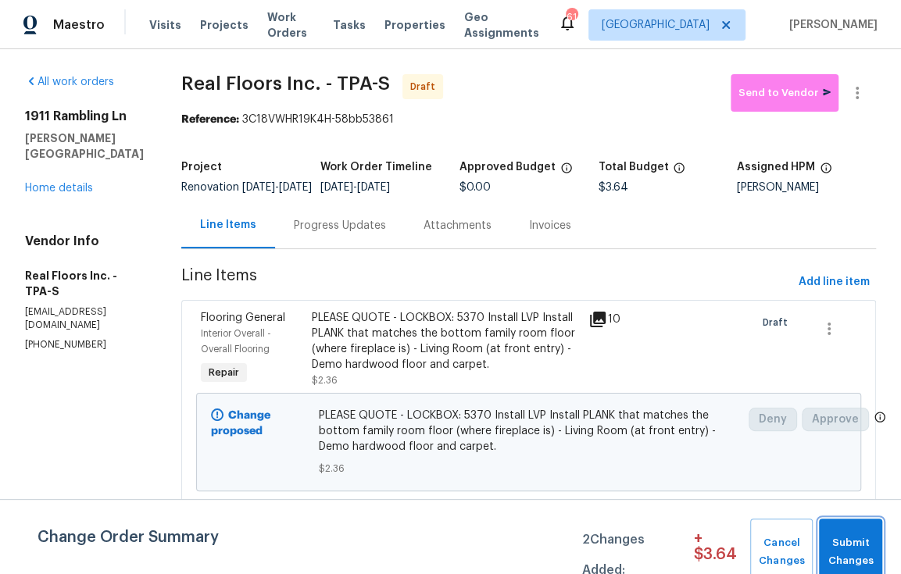
click at [843, 551] on span "Submit Changes" at bounding box center [851, 552] width 48 height 36
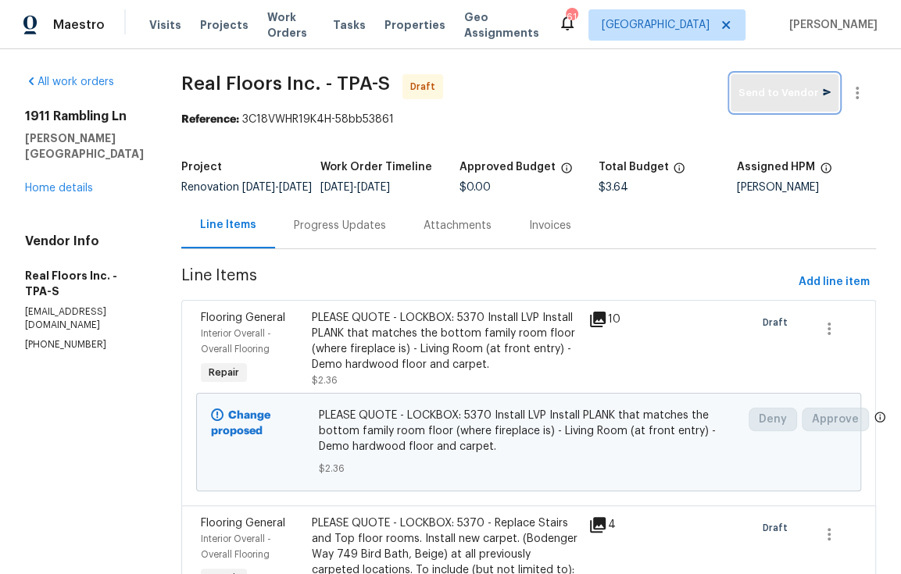
click at [792, 91] on span "Send to Vendor" at bounding box center [784, 93] width 92 height 18
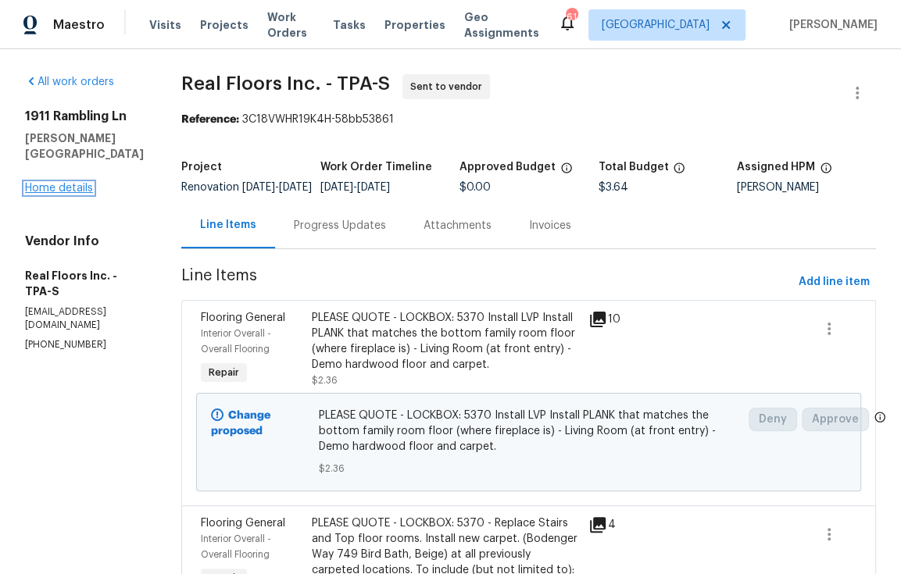
click at [54, 183] on link "Home details" at bounding box center [59, 188] width 68 height 11
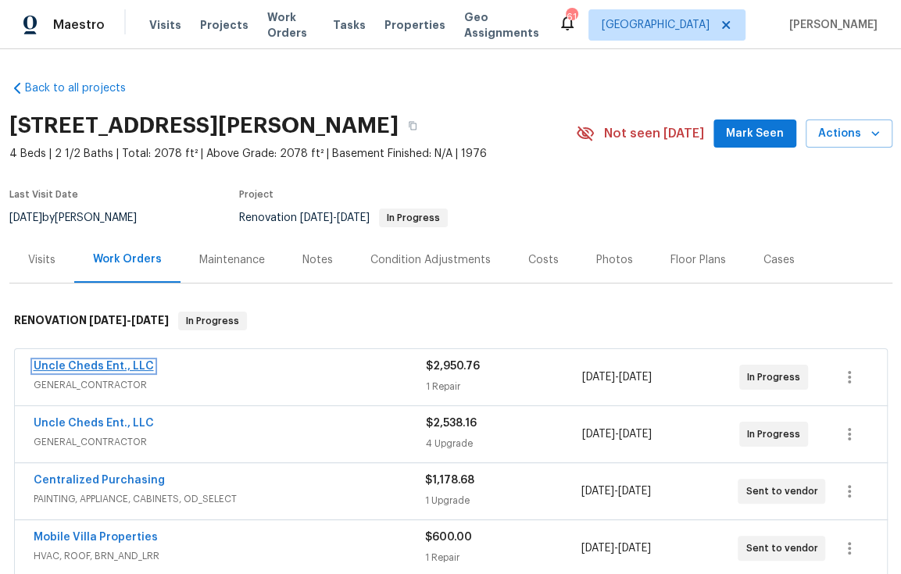
click at [119, 364] on link "Uncle Cheds Ent., LLC" at bounding box center [94, 366] width 120 height 11
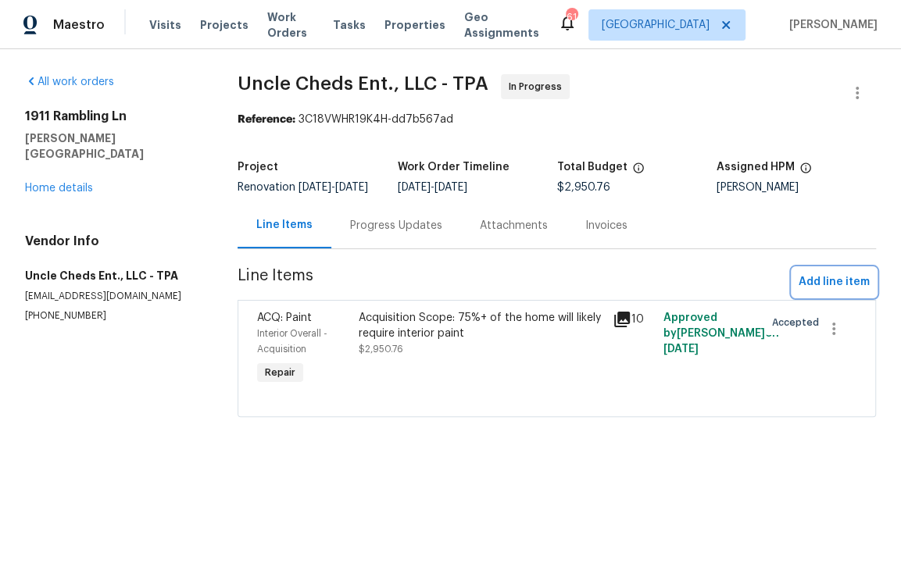
click at [845, 292] on span "Add line item" at bounding box center [833, 283] width 71 height 20
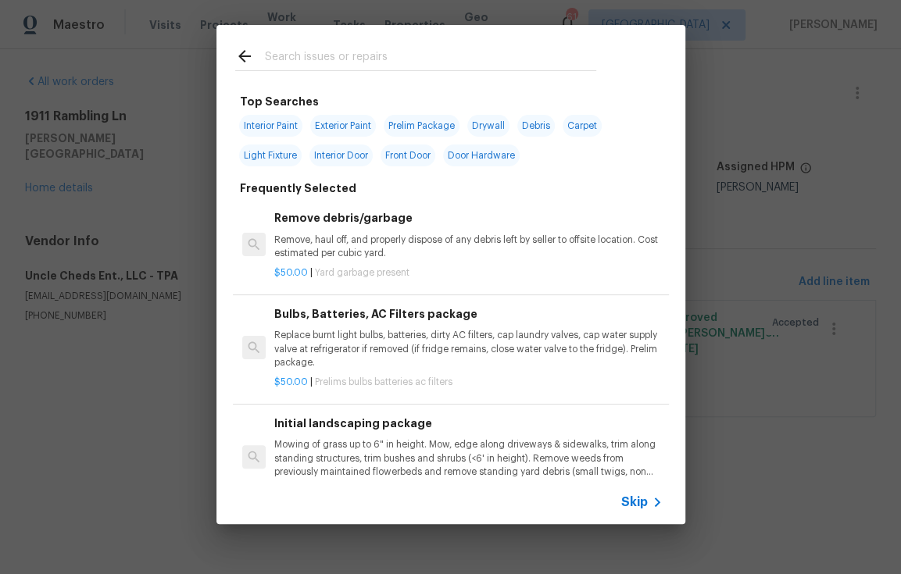
click at [536, 60] on input "text" at bounding box center [430, 58] width 331 height 23
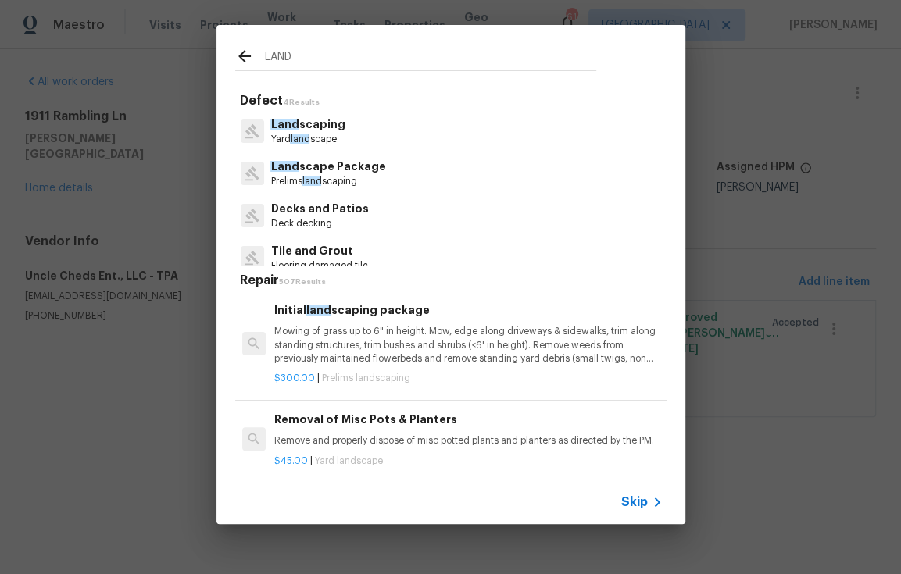
type input "LAND"
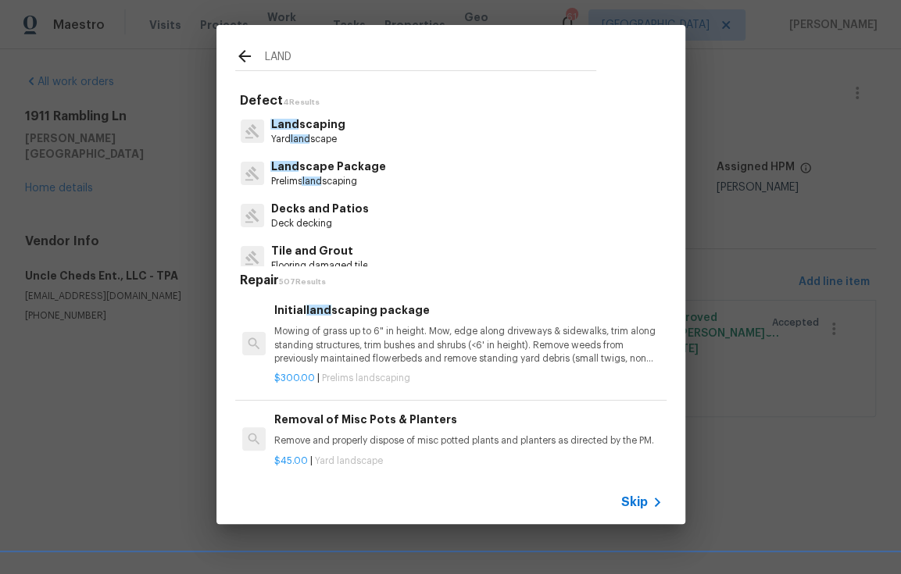
click at [390, 343] on p "Mowing of grass up to 6" in height. Mow, edge along driveways & sidewalks, trim…" at bounding box center [468, 345] width 388 height 40
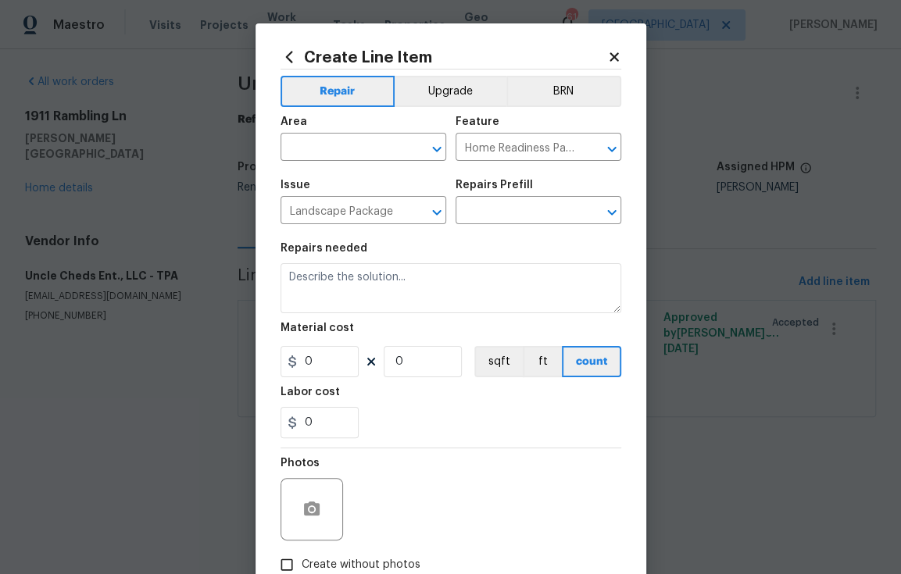
type input "Initial landscaping package $300.00"
type textarea "Mowing of grass up to 6" in height. Mow, edge along driveways & sidewalks, trim…"
type input "300"
type input "1"
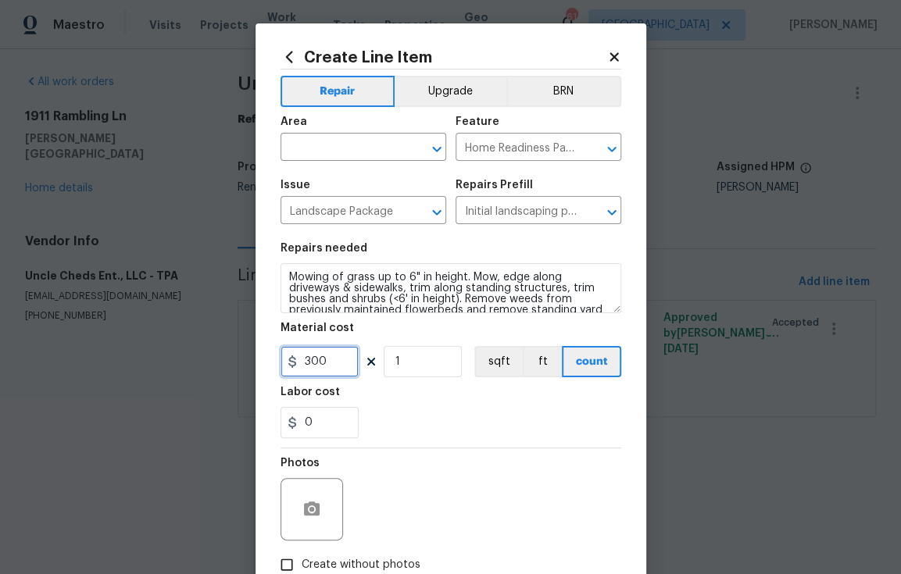
drag, startPoint x: 325, startPoint y: 359, endPoint x: 266, endPoint y: 359, distance: 59.4
click at [266, 359] on div "Create Line Item Repair Upgrade BRN Area ​ Feature Home Readiness Packages ​ Is…" at bounding box center [450, 336] width 391 height 626
type input "100"
click at [424, 495] on div "Photos" at bounding box center [450, 499] width 341 height 102
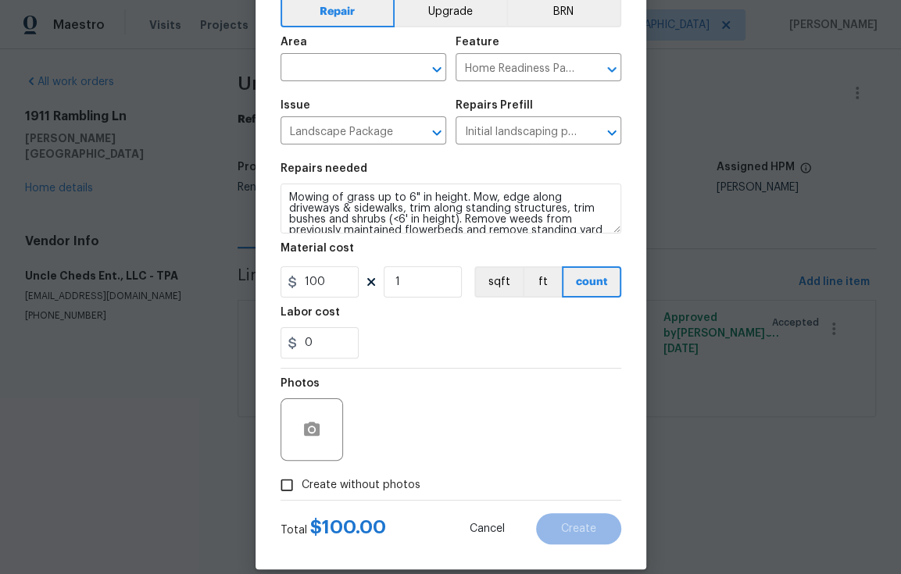
scroll to position [99, 0]
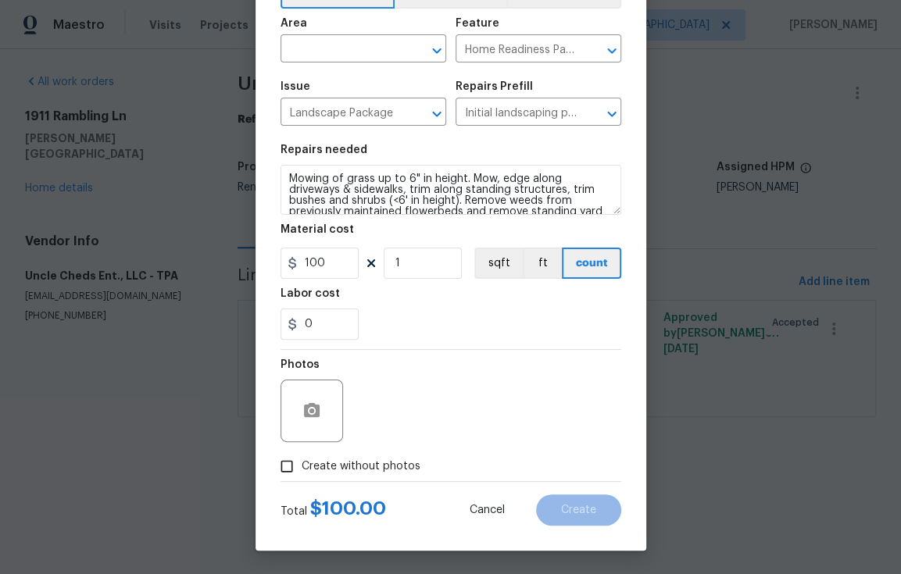
click at [353, 468] on span "Create without photos" at bounding box center [361, 467] width 119 height 16
click at [302, 468] on input "Create without photos" at bounding box center [287, 467] width 30 height 30
checkbox input "true"
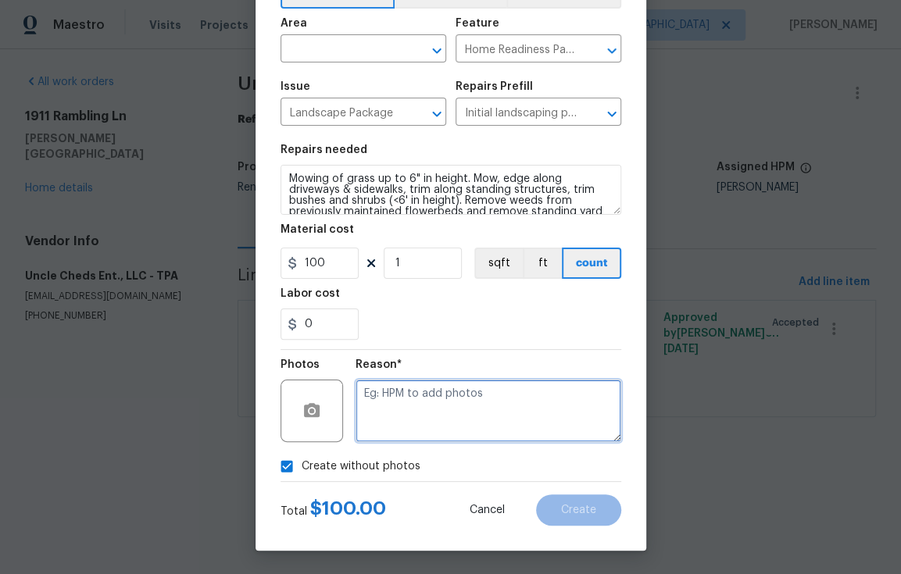
click at [430, 412] on textarea at bounding box center [488, 411] width 266 height 63
type textarea "n"
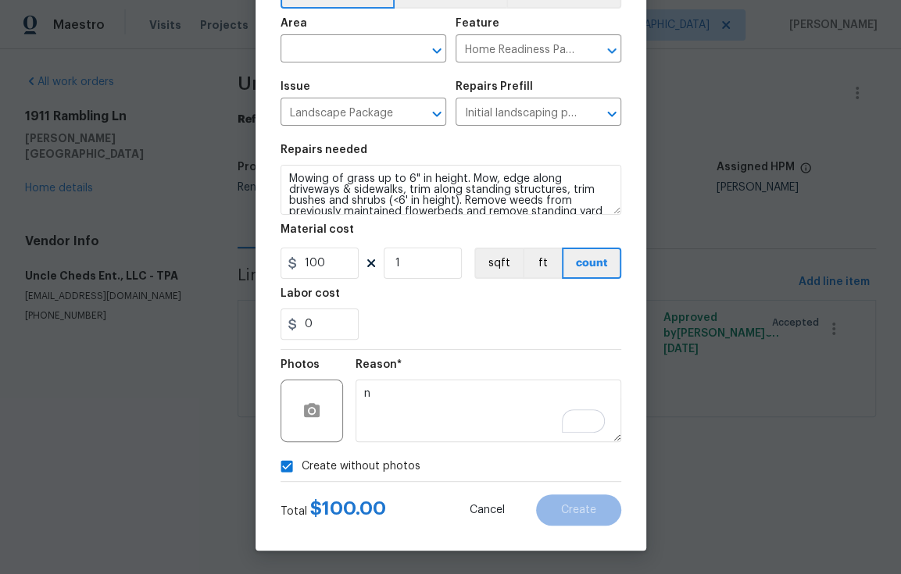
click at [566, 466] on div "Create without photos" at bounding box center [450, 467] width 341 height 30
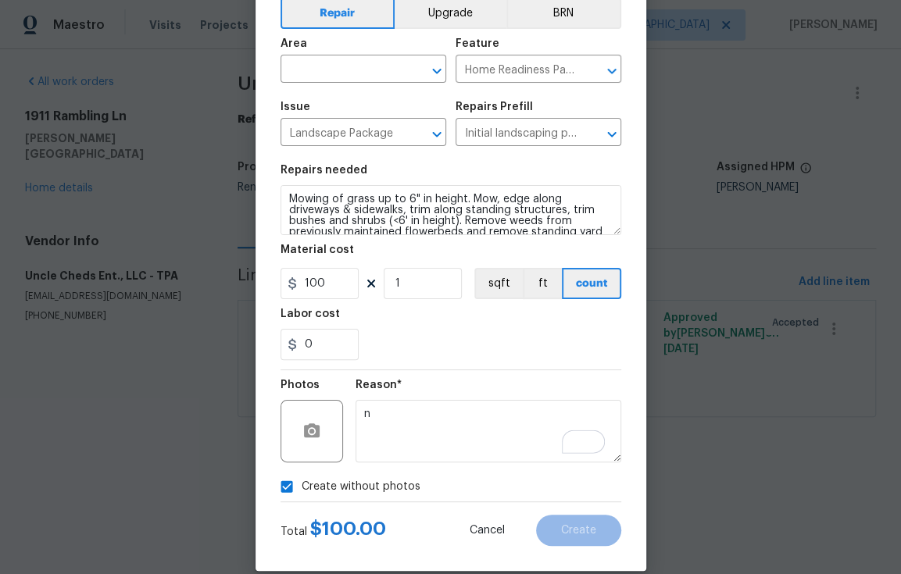
scroll to position [0, 0]
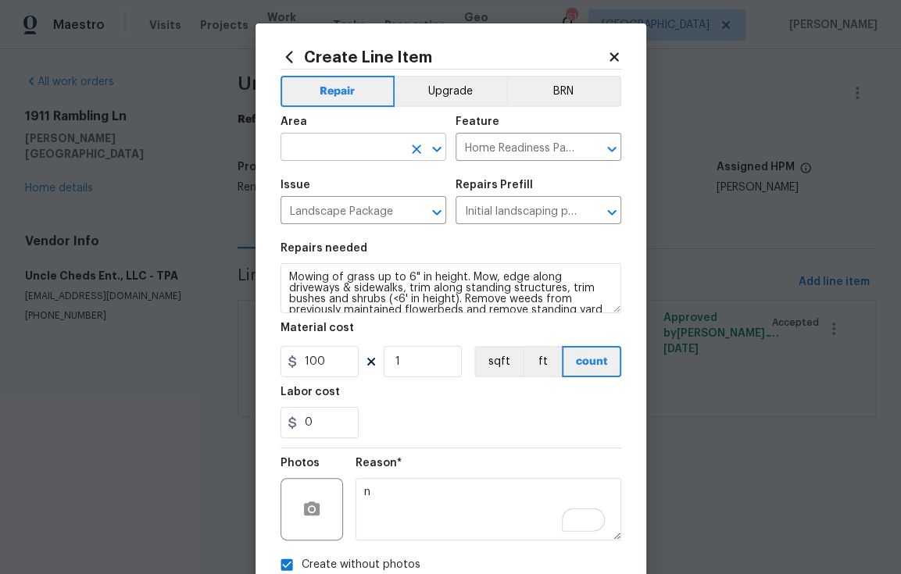
click at [350, 146] on input "text" at bounding box center [341, 149] width 122 height 24
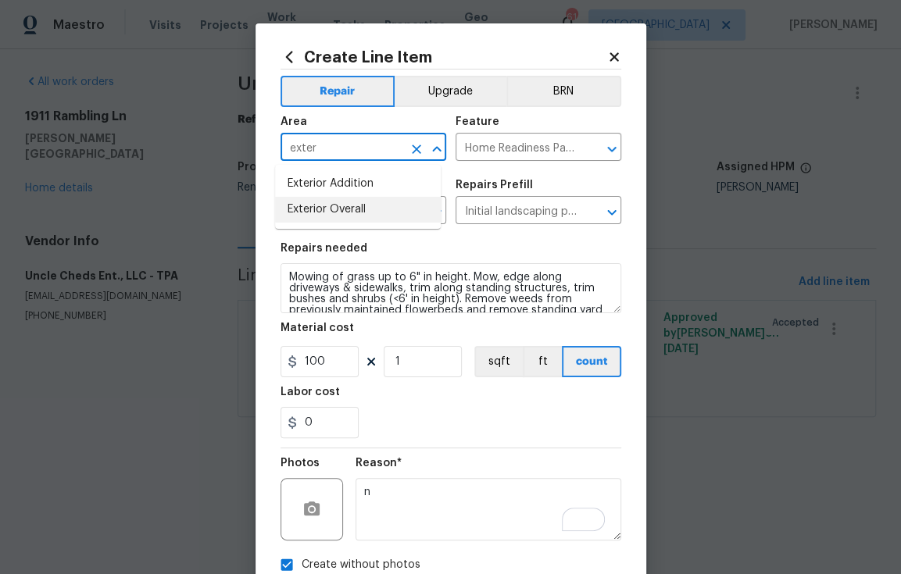
click at [351, 211] on li "Exterior Overall" at bounding box center [358, 210] width 166 height 26
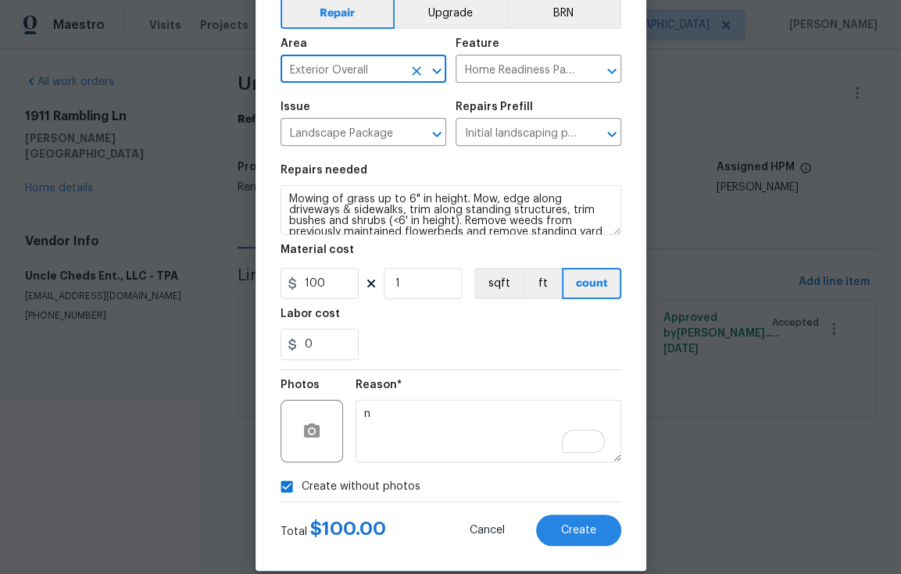
scroll to position [99, 0]
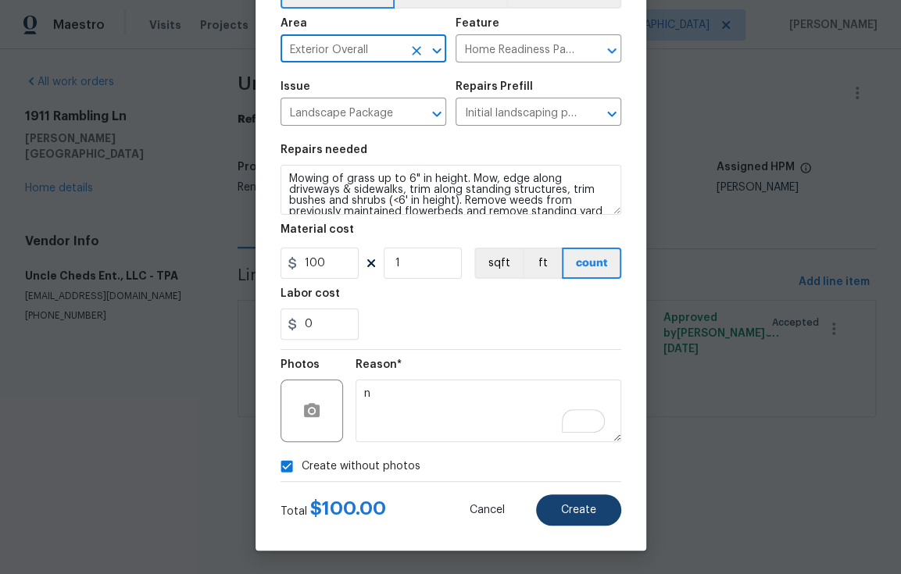
type input "Exterior Overall"
click at [569, 505] on span "Create" at bounding box center [578, 511] width 35 height 12
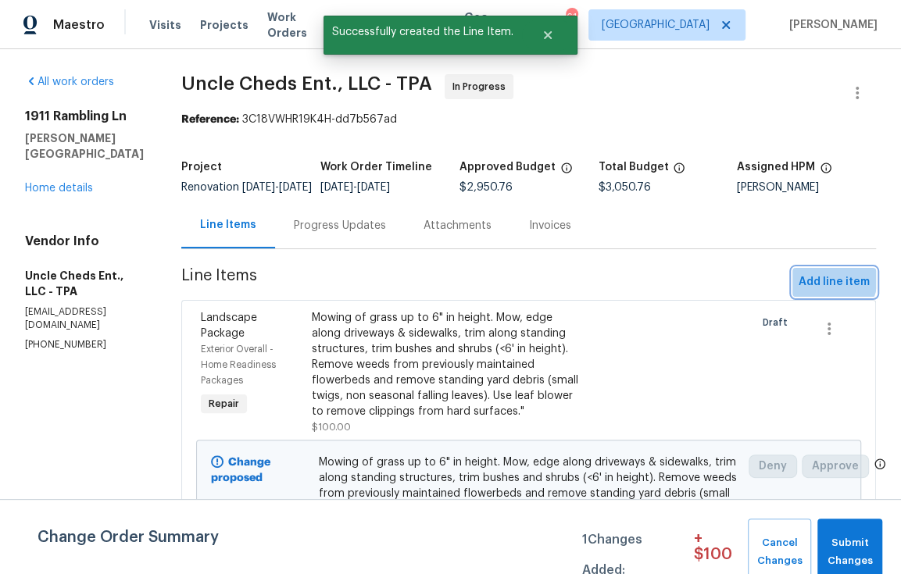
click at [813, 288] on span "Add line item" at bounding box center [833, 283] width 71 height 20
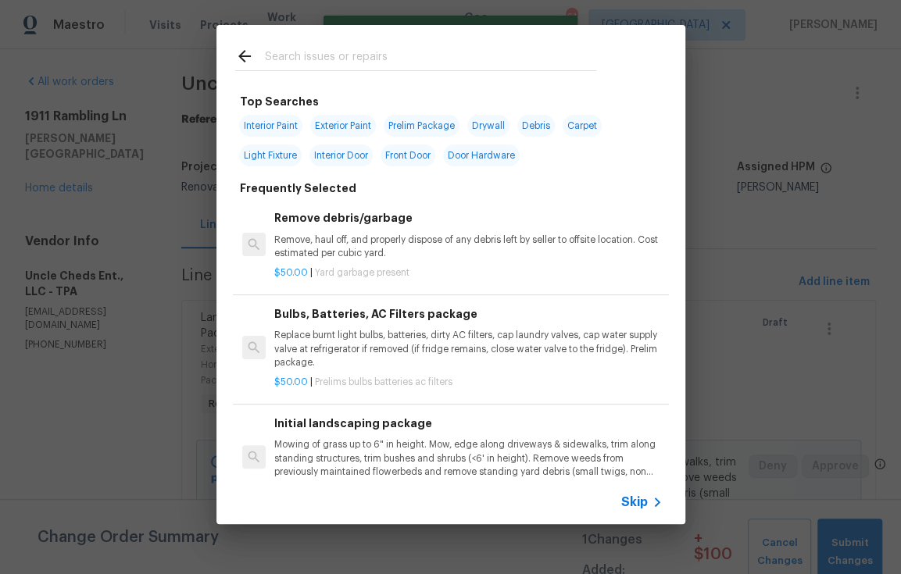
click at [423, 58] on input "text" at bounding box center [430, 58] width 331 height 23
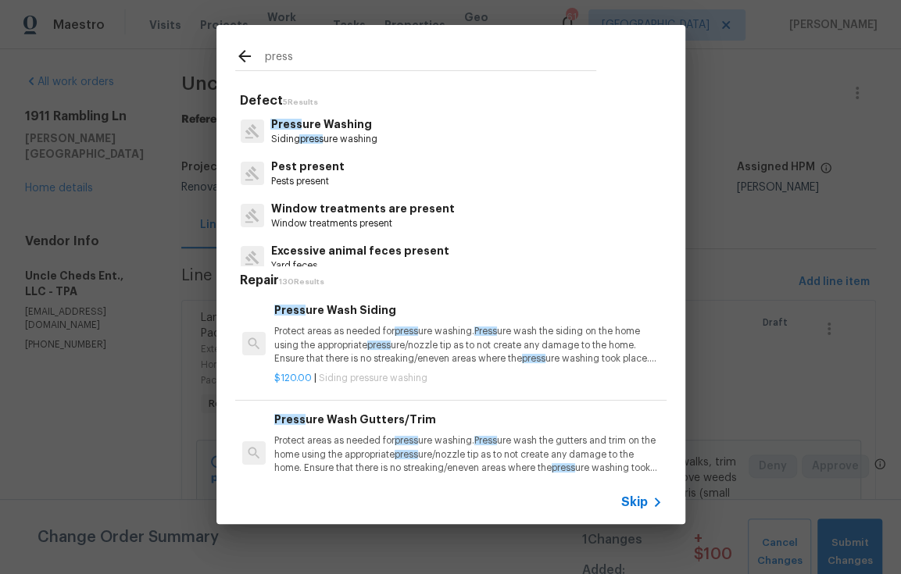
type input "press"
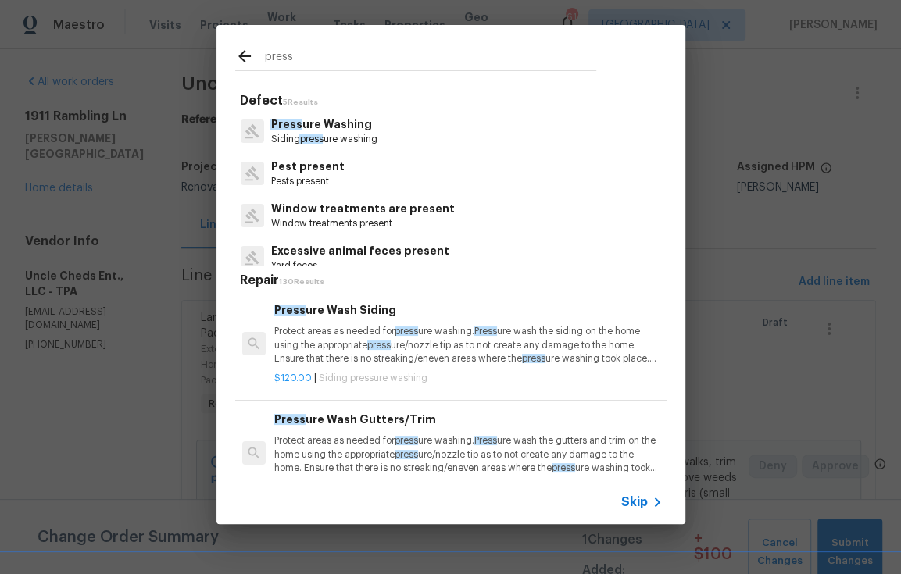
click at [341, 338] on p "Protect areas as needed for press ure washing. Press ure wash the siding on the…" at bounding box center [468, 345] width 388 height 40
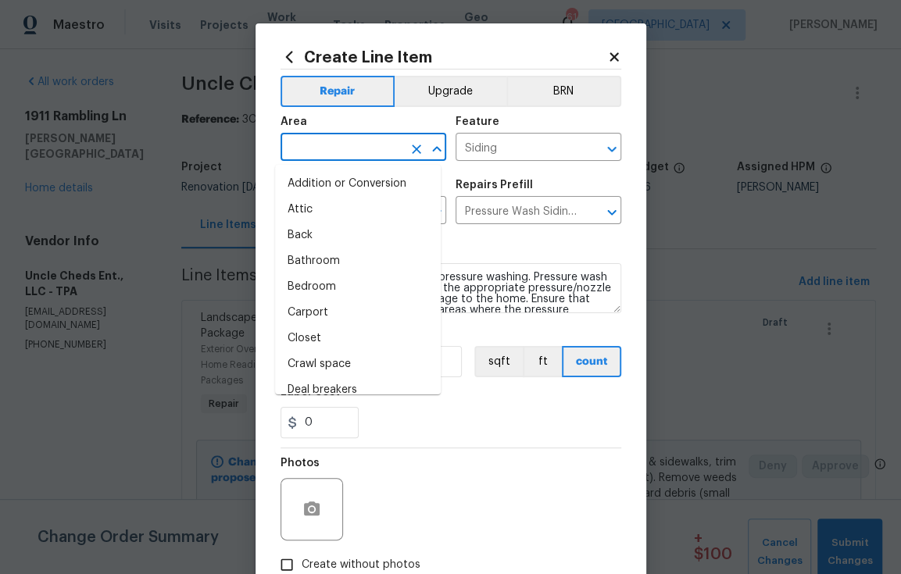
click at [355, 138] on input "text" at bounding box center [341, 149] width 122 height 24
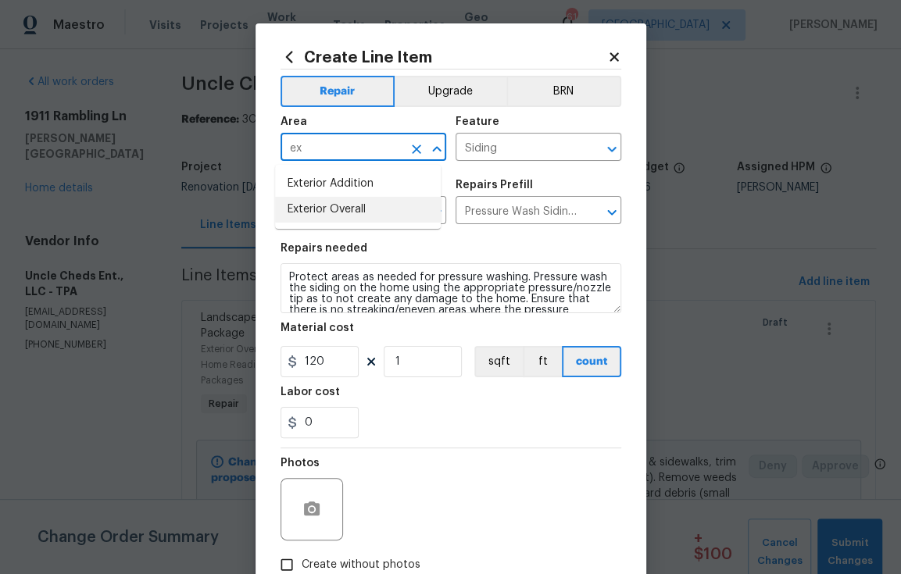
click at [343, 213] on li "Exterior Overall" at bounding box center [358, 210] width 166 height 26
type input "Exterior Overall"
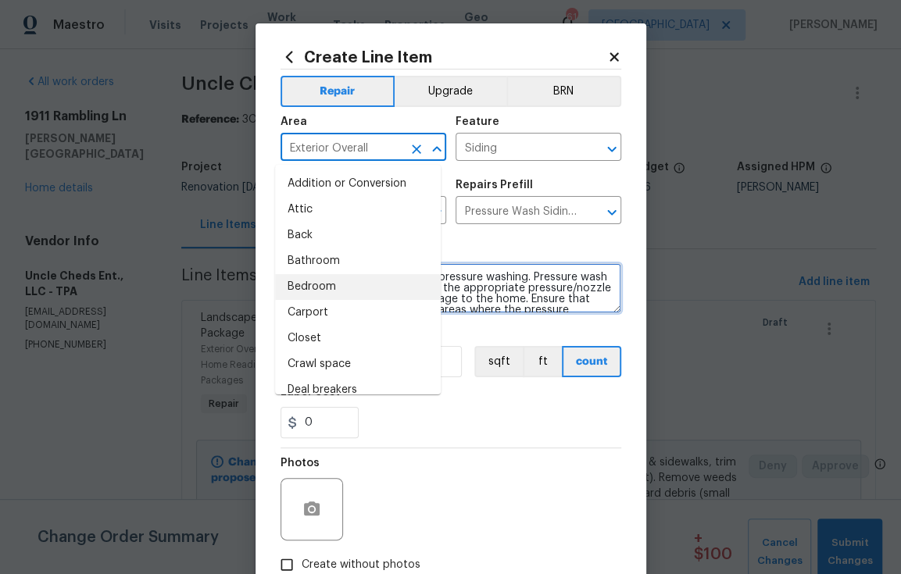
click at [471, 310] on textarea "Protect areas as needed for pressure washing. Pressure wash the siding on the h…" at bounding box center [450, 288] width 341 height 50
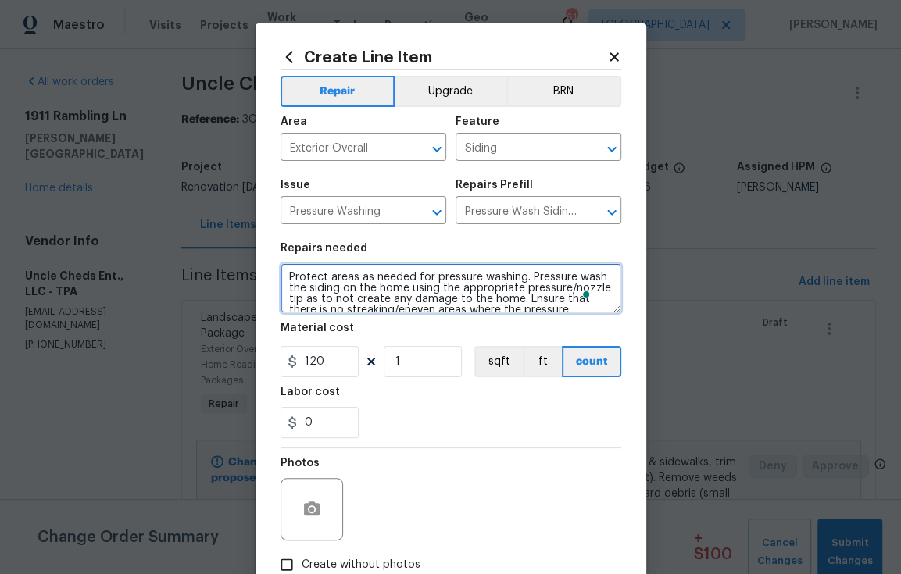
click at [481, 289] on textarea "Protect areas as needed for pressure washing. Pressure wash the siding on the h…" at bounding box center [450, 288] width 341 height 50
click at [481, 290] on textarea "Protect areas as needed for pressure washing. Pressure wash the siding on the h…" at bounding box center [450, 288] width 341 height 50
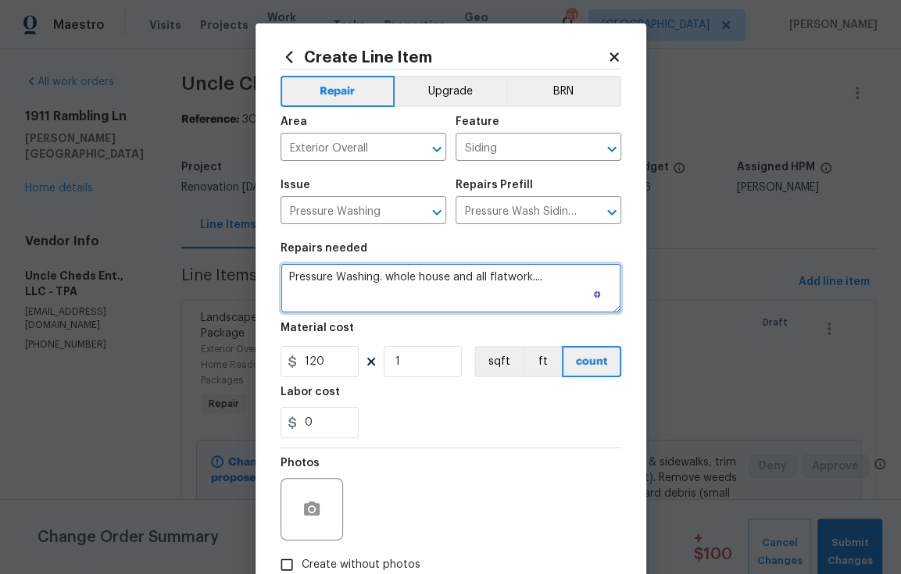
paste textarea "Pressure Washing includes garbage cans. Rear patio. Pool deck. All landscape pa…"
type textarea "Pressure Washing. whole house and all flatwork.... Pressure Washing includes ga…"
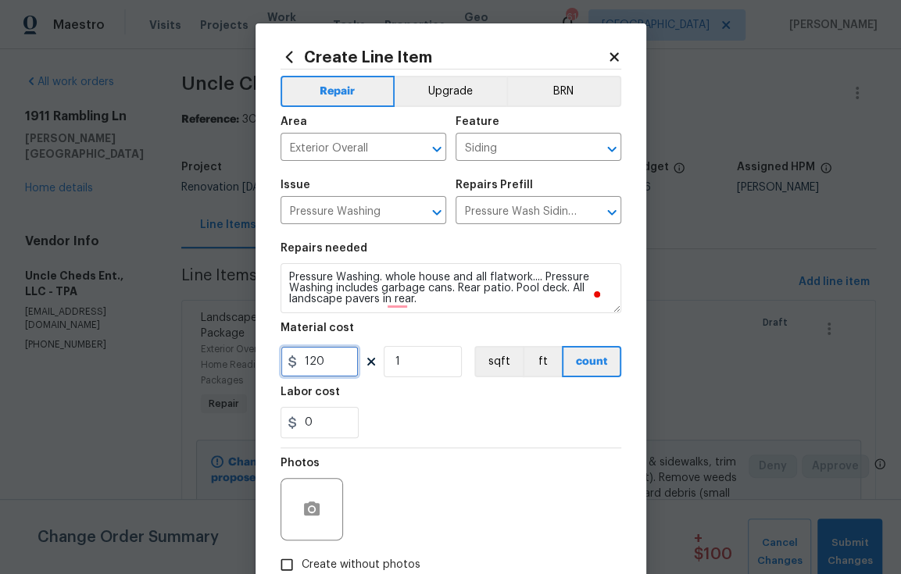
drag, startPoint x: 332, startPoint y: 371, endPoint x: 270, endPoint y: 363, distance: 63.0
click at [270, 363] on div "Create Line Item Repair Upgrade BRN Area Exterior Overall ​ Feature Siding ​ Is…" at bounding box center [450, 336] width 391 height 626
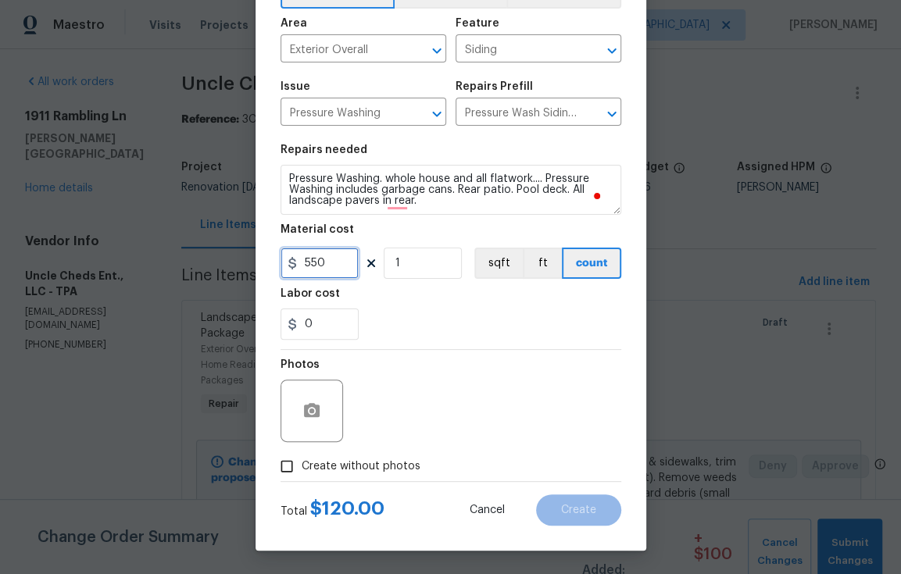
type input "550"
click at [331, 467] on span "Create without photos" at bounding box center [361, 467] width 119 height 16
click at [302, 467] on input "Create without photos" at bounding box center [287, 467] width 30 height 30
checkbox input "true"
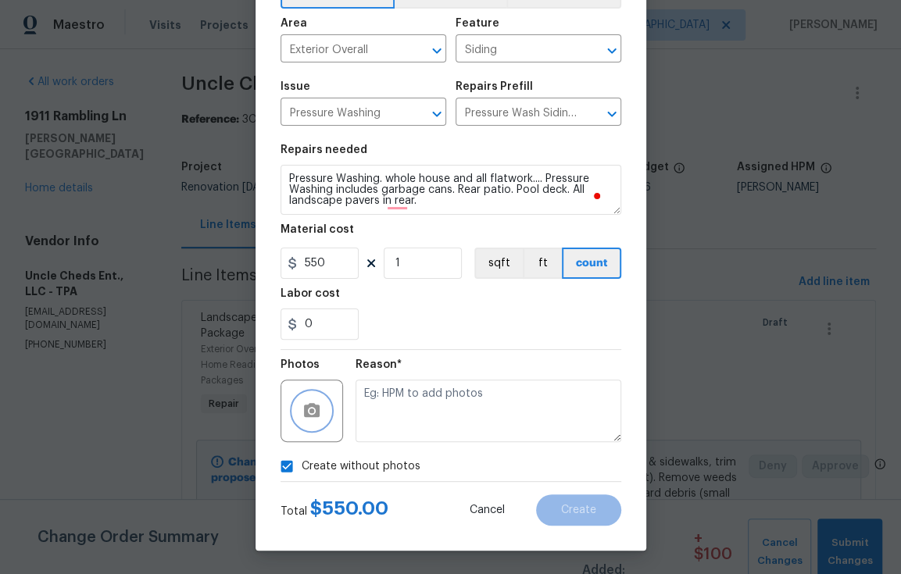
click at [311, 410] on icon "button" at bounding box center [312, 410] width 16 height 14
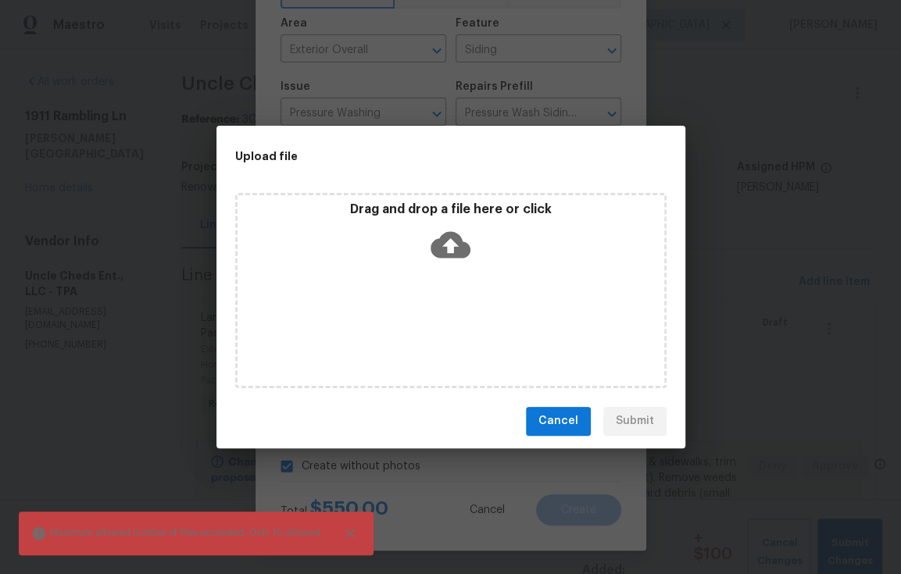
click at [523, 343] on div "Drag and drop a file here or click" at bounding box center [450, 290] width 431 height 195
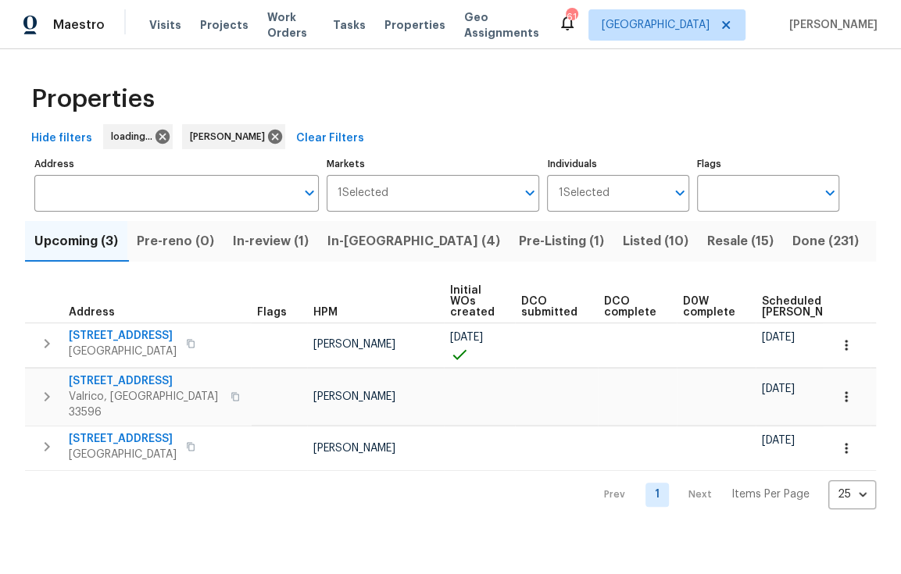
click at [372, 240] on span "In-[GEOGRAPHIC_DATA] (4)" at bounding box center [413, 241] width 173 height 22
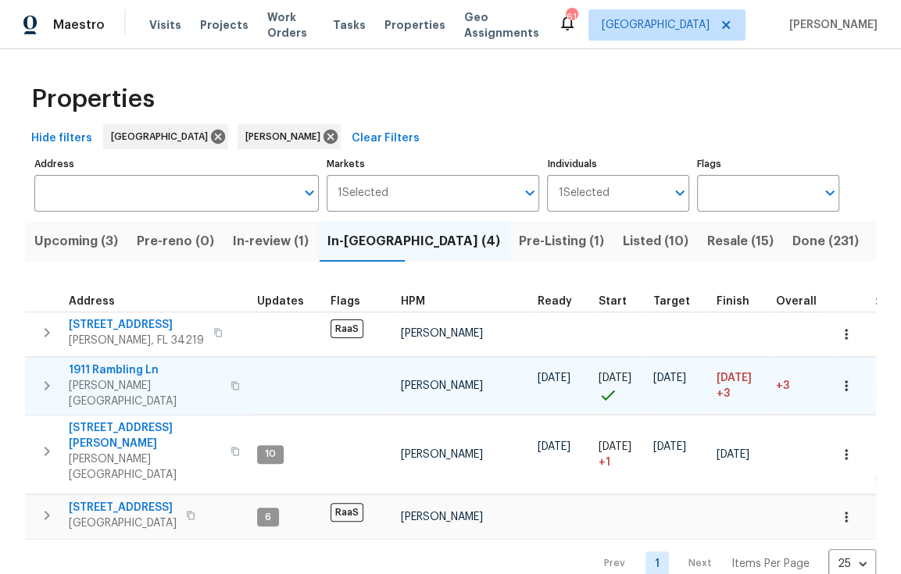
click at [123, 369] on span "1911 Rambling Ln" at bounding box center [145, 371] width 152 height 16
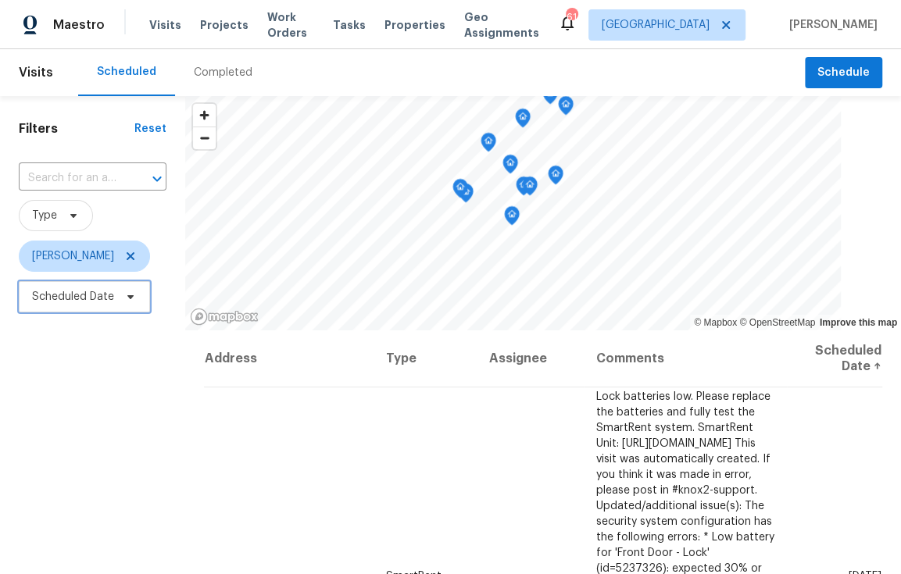
click at [99, 309] on span "Scheduled Date" at bounding box center [84, 296] width 131 height 31
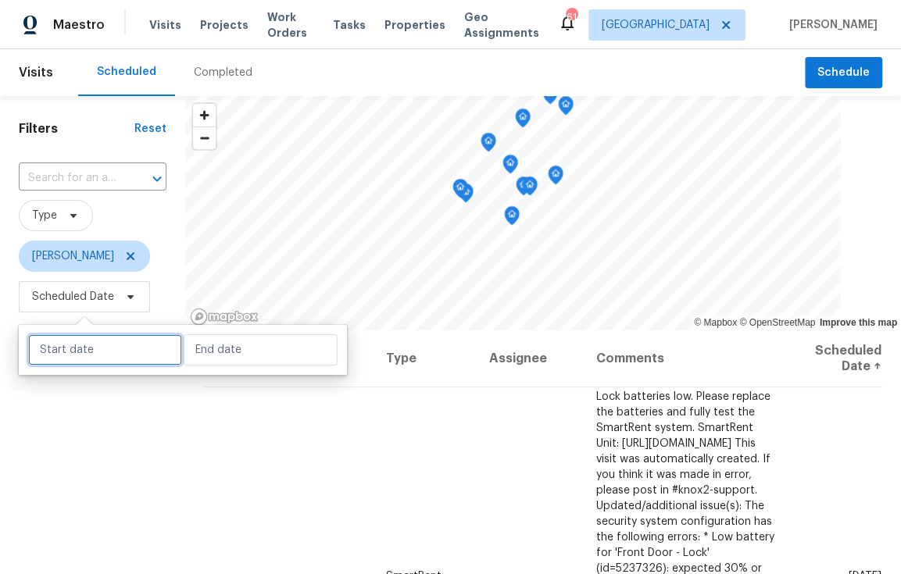
drag, startPoint x: 91, startPoint y: 351, endPoint x: 97, endPoint y: 357, distance: 8.8
click at [91, 352] on input "text" at bounding box center [105, 349] width 154 height 31
select select "8"
select select "2025"
select select "9"
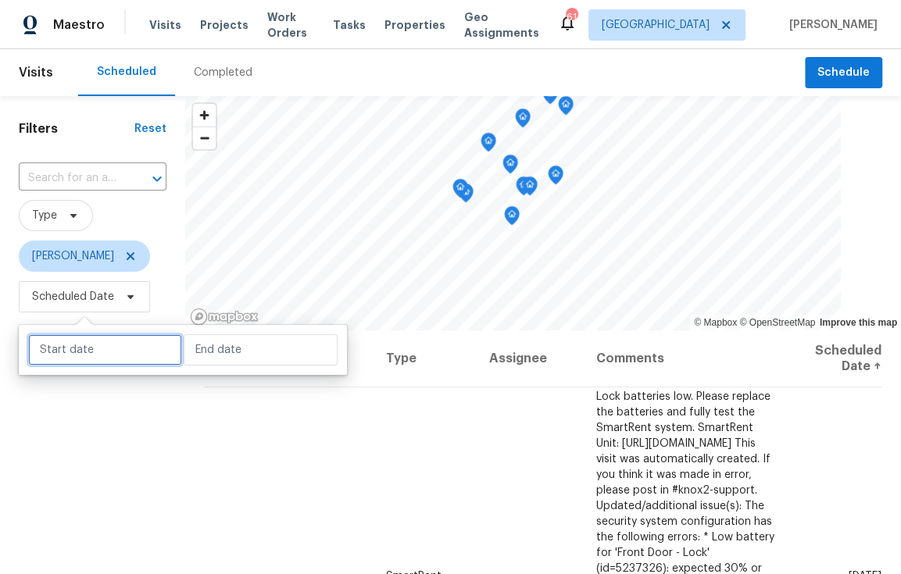
select select "2025"
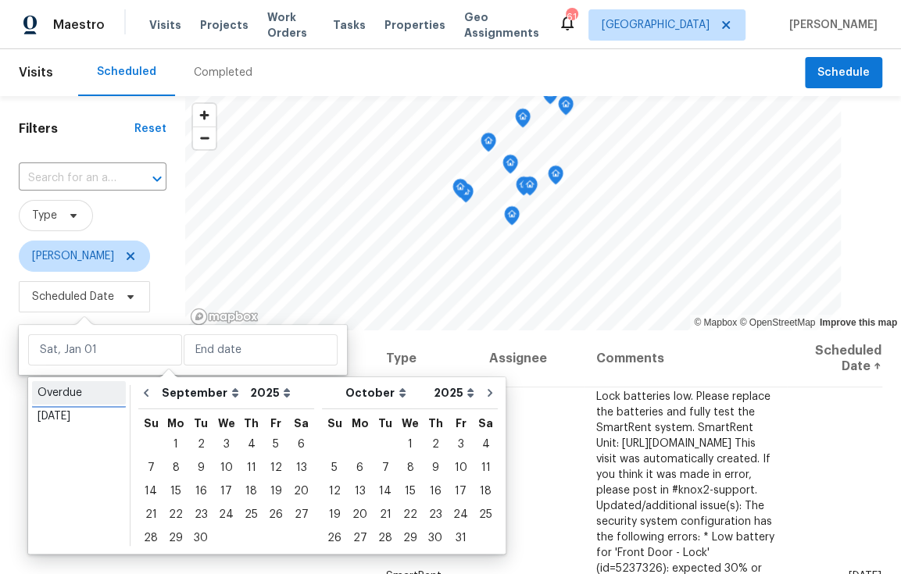
click at [102, 402] on link "Overdue" at bounding box center [79, 392] width 94 height 23
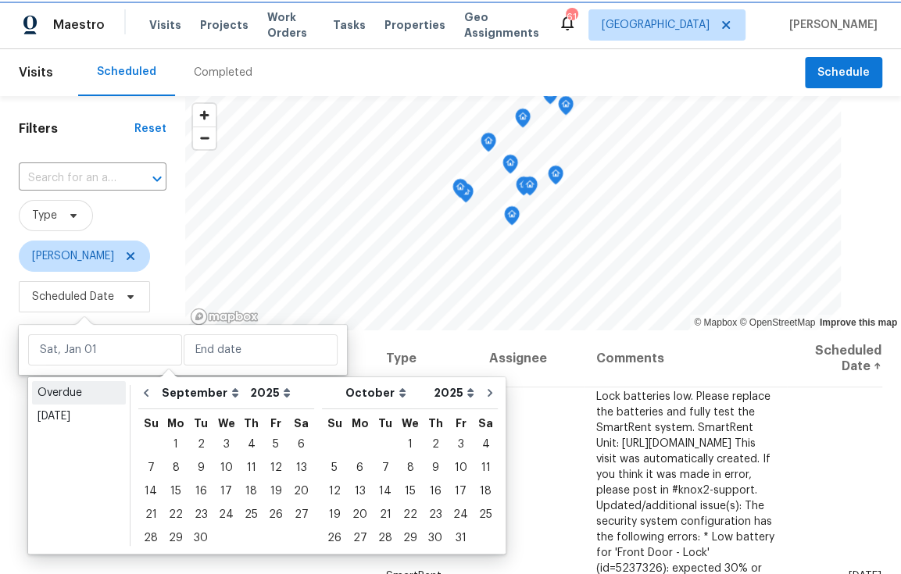
type input "[DATE]"
select select "7"
select select "8"
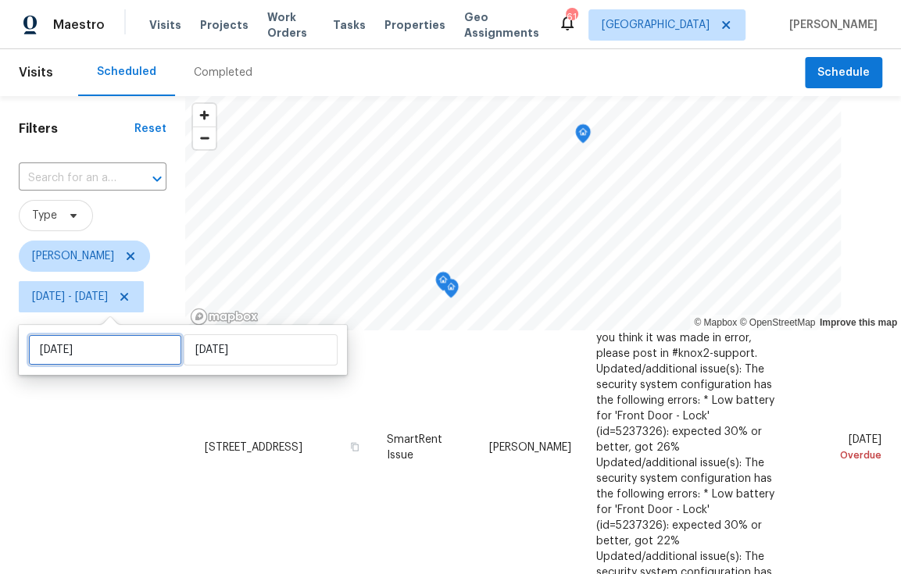
select select "7"
select select "2025"
select select "8"
select select "2025"
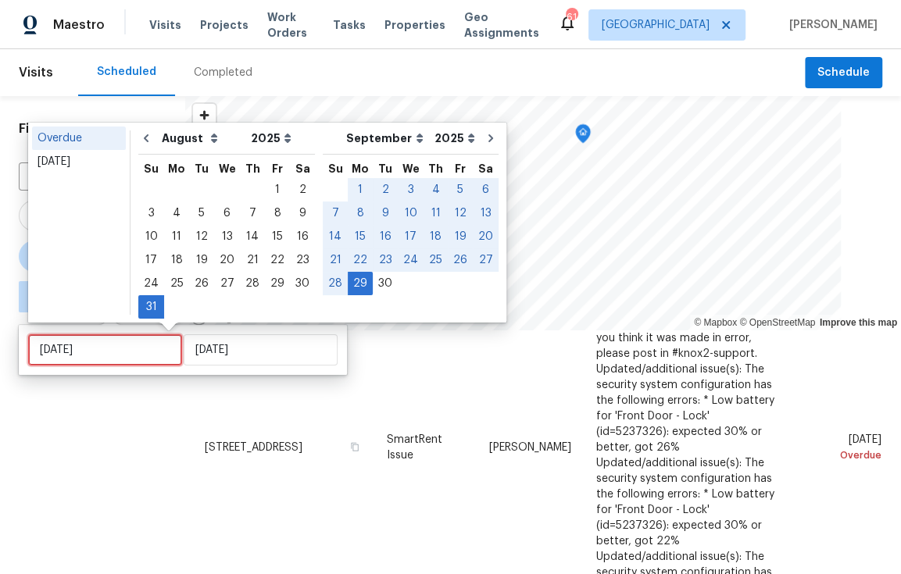
click at [130, 360] on input "[DATE]" at bounding box center [105, 349] width 154 height 31
click at [85, 164] on div "[DATE]" at bounding box center [79, 162] width 83 height 16
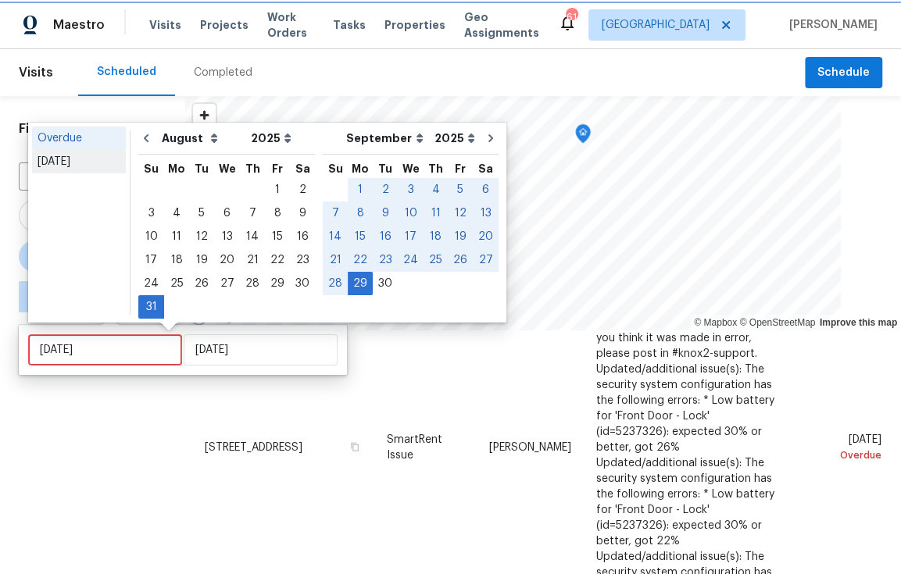
type input "[DATE]"
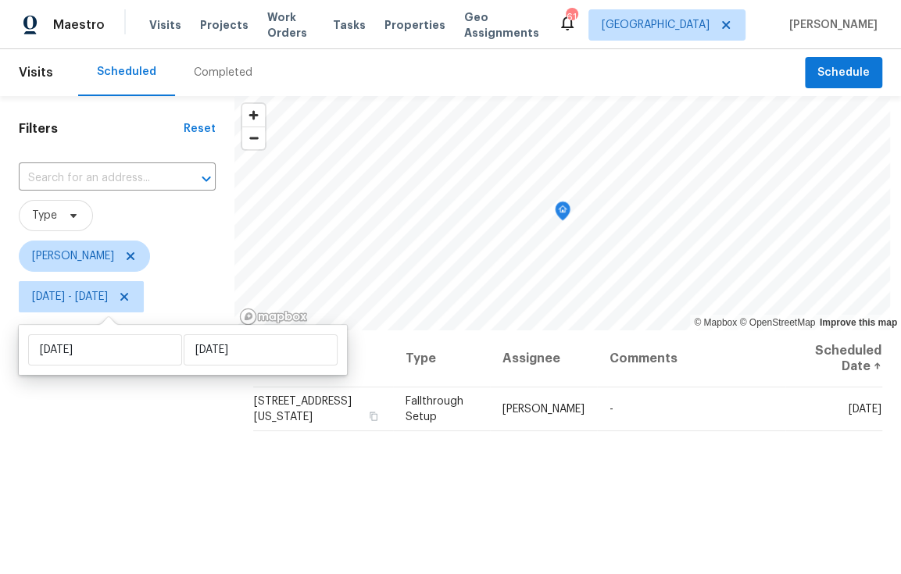
click at [88, 332] on div "[DATE] [DATE]" at bounding box center [183, 350] width 328 height 50
click at [84, 349] on input "[DATE]" at bounding box center [105, 349] width 154 height 31
select select "8"
select select "2025"
select select "9"
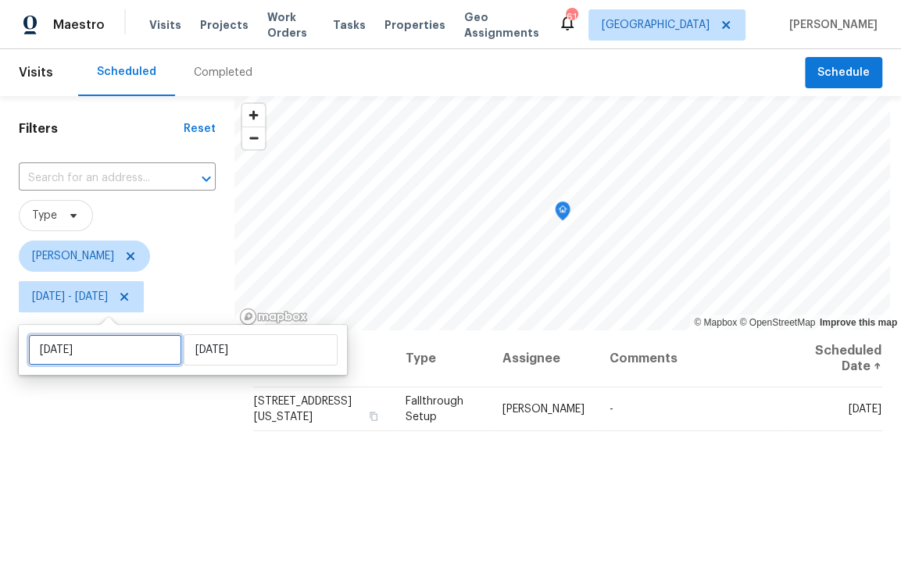
select select "2025"
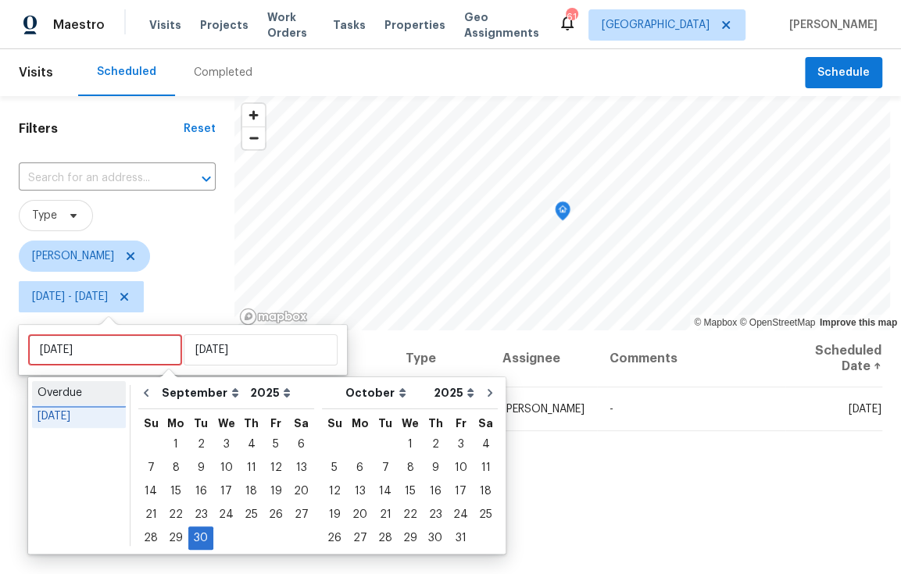
click at [92, 395] on div "Overdue" at bounding box center [79, 393] width 83 height 16
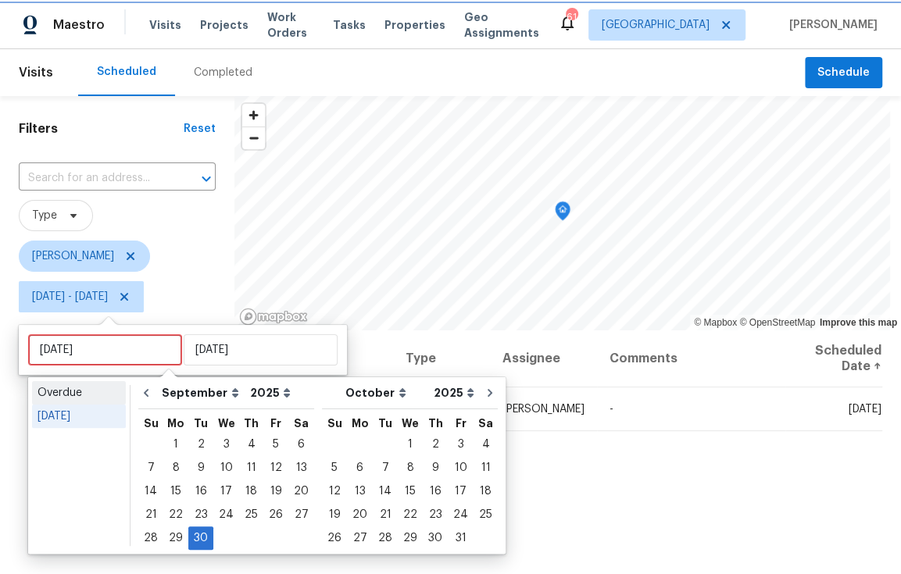
type input "[DATE]"
select select "7"
select select "8"
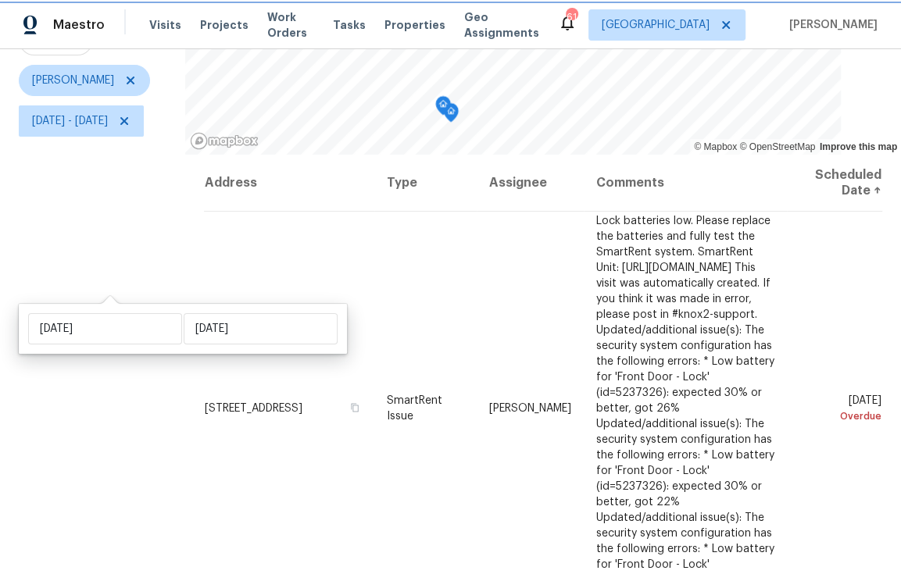
scroll to position [226, 0]
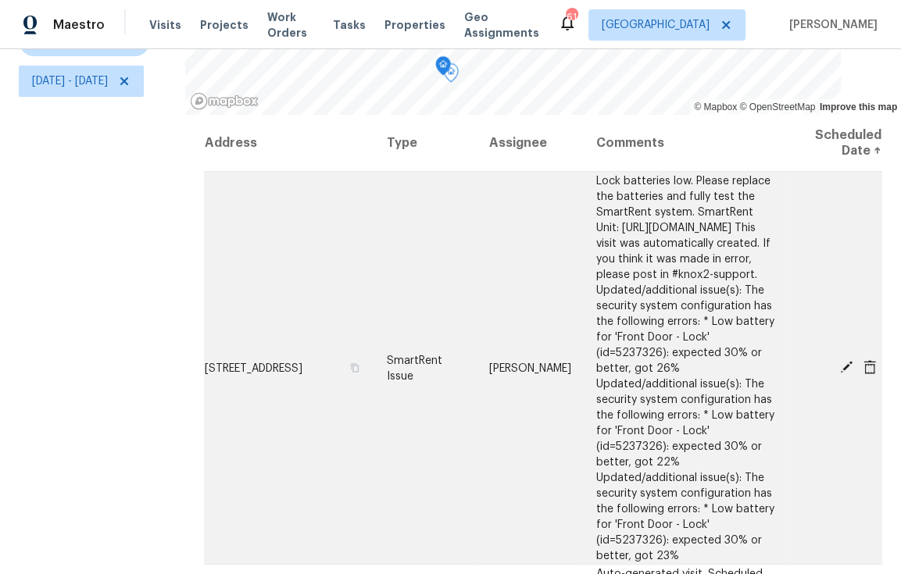
click at [840, 361] on icon at bounding box center [846, 367] width 13 height 13
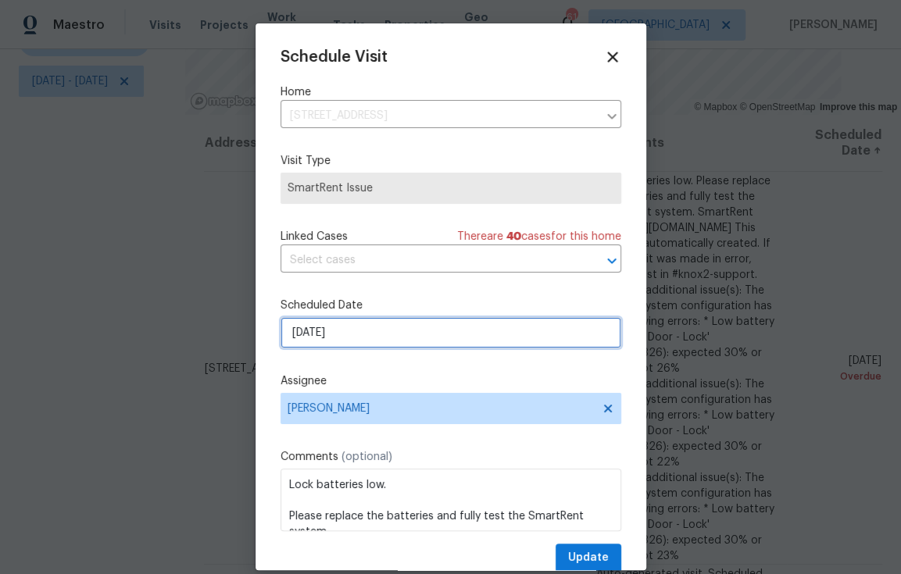
click at [363, 334] on input "[DATE]" at bounding box center [450, 332] width 341 height 31
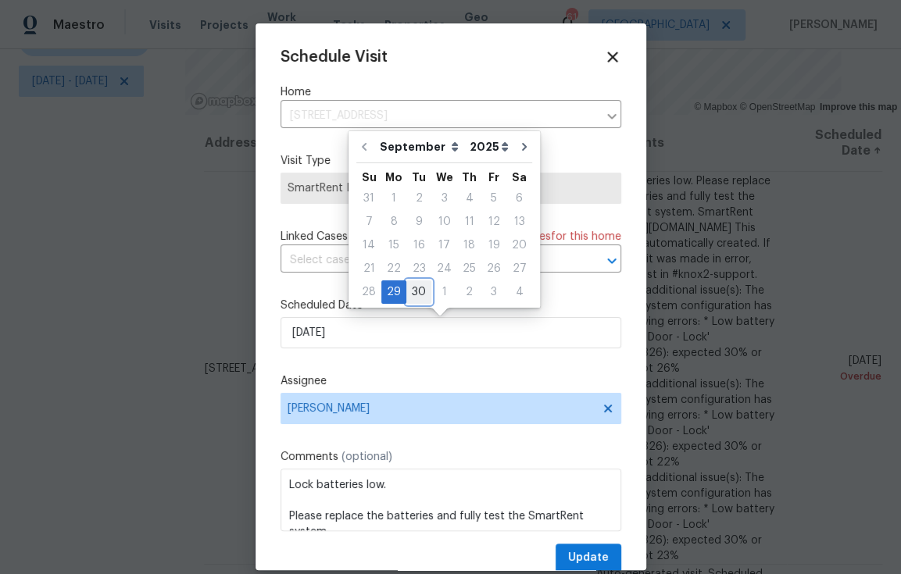
click at [409, 285] on div "30" at bounding box center [418, 292] width 25 height 22
type input "[DATE]"
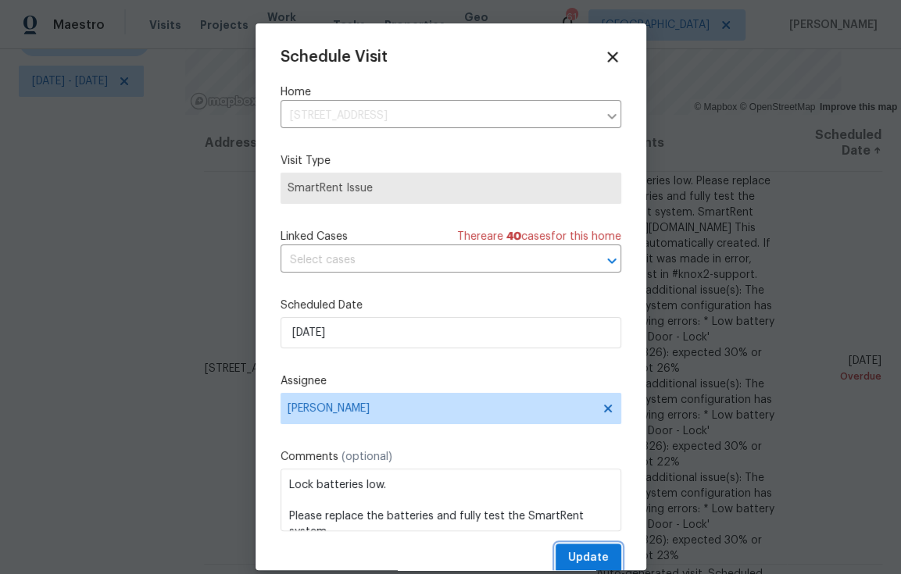
click at [577, 552] on span "Update" at bounding box center [588, 558] width 41 height 20
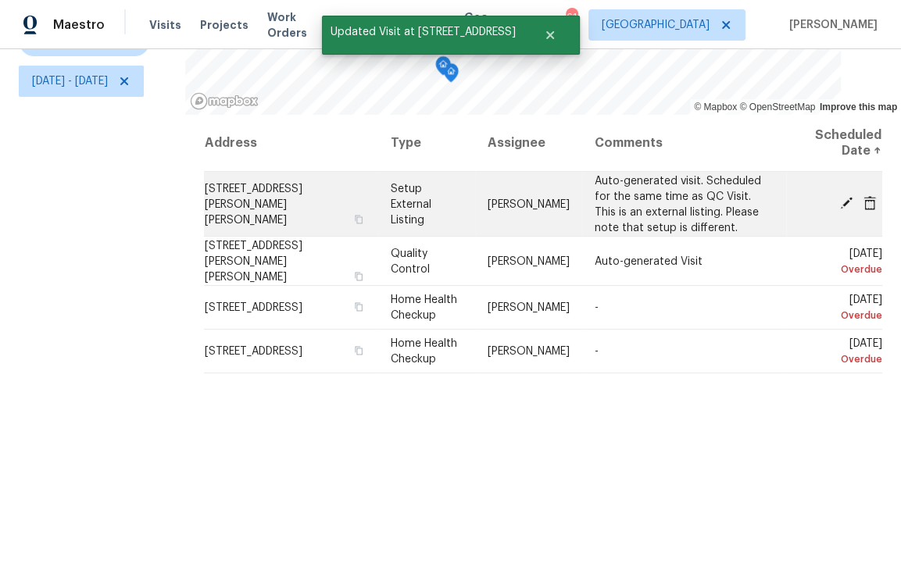
click at [840, 197] on icon at bounding box center [846, 203] width 13 height 13
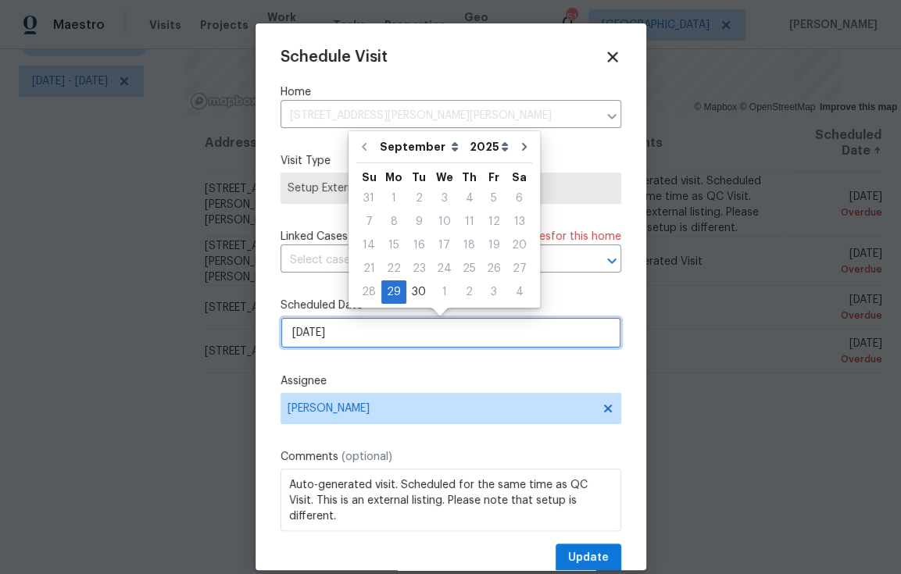
click at [343, 341] on input "[DATE]" at bounding box center [450, 332] width 341 height 31
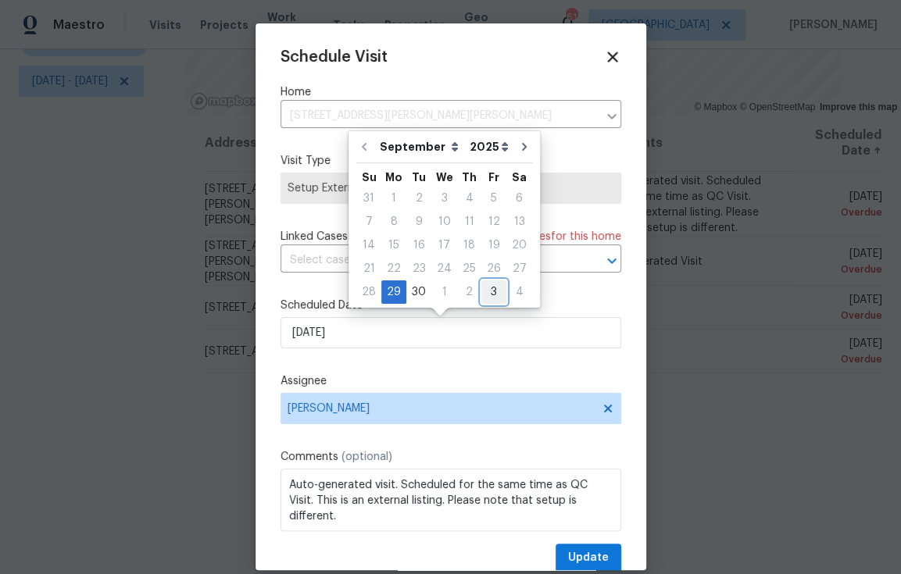
click at [486, 295] on div "3" at bounding box center [493, 292] width 25 height 22
type input "[DATE]"
select select "9"
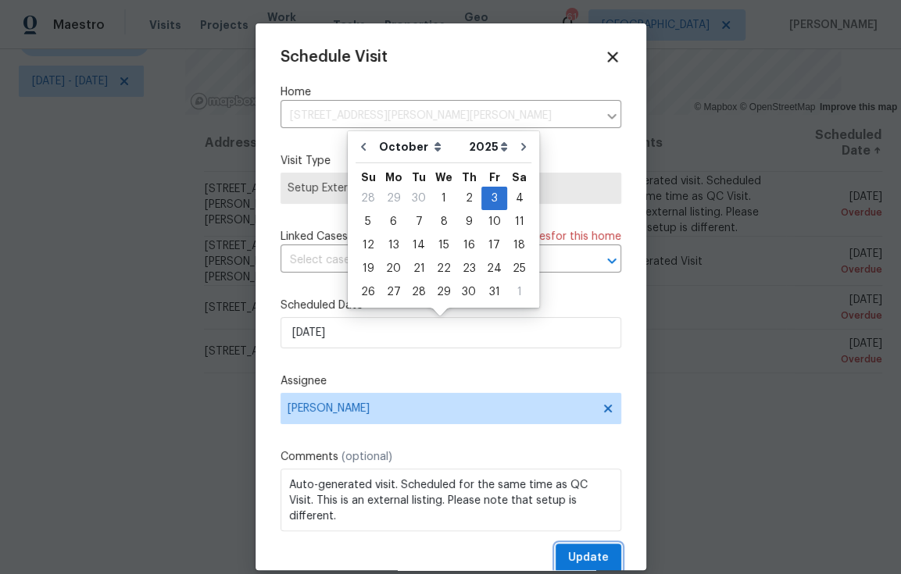
click at [578, 560] on span "Update" at bounding box center [588, 558] width 41 height 20
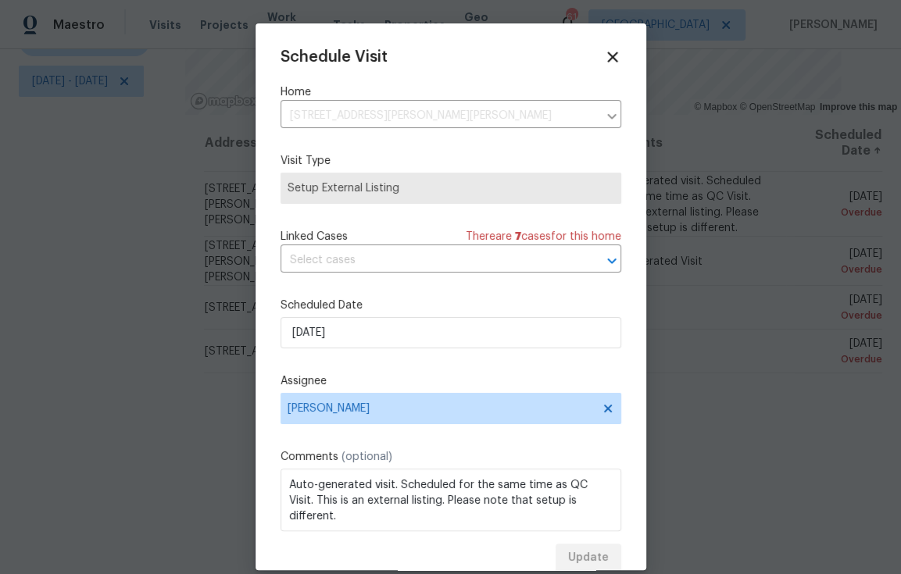
scroll to position [0, 0]
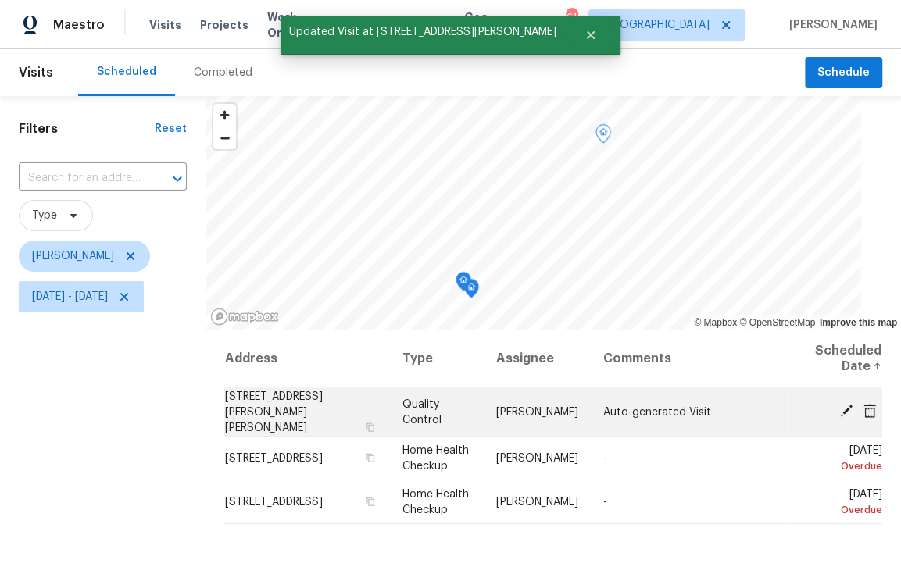
click at [840, 406] on icon at bounding box center [846, 411] width 13 height 13
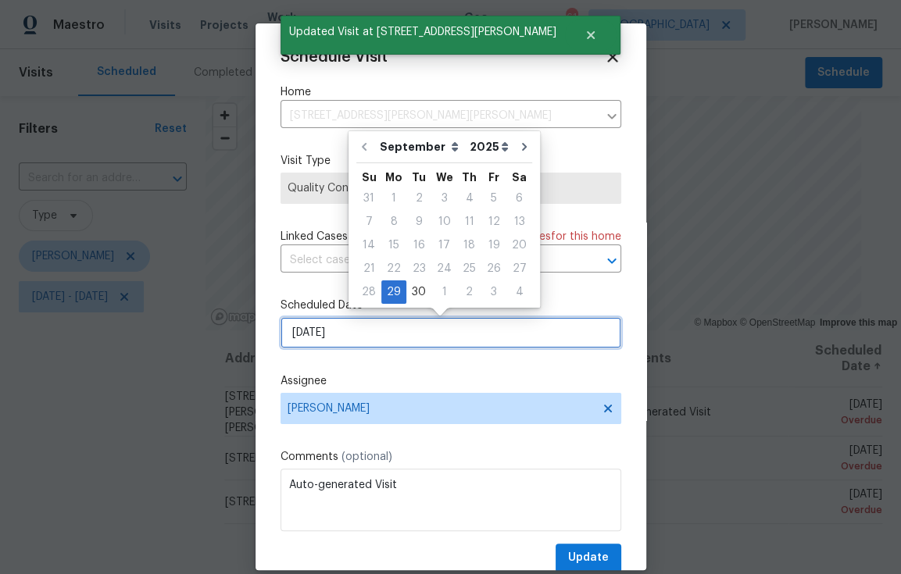
click at [456, 339] on input "[DATE]" at bounding box center [450, 332] width 341 height 31
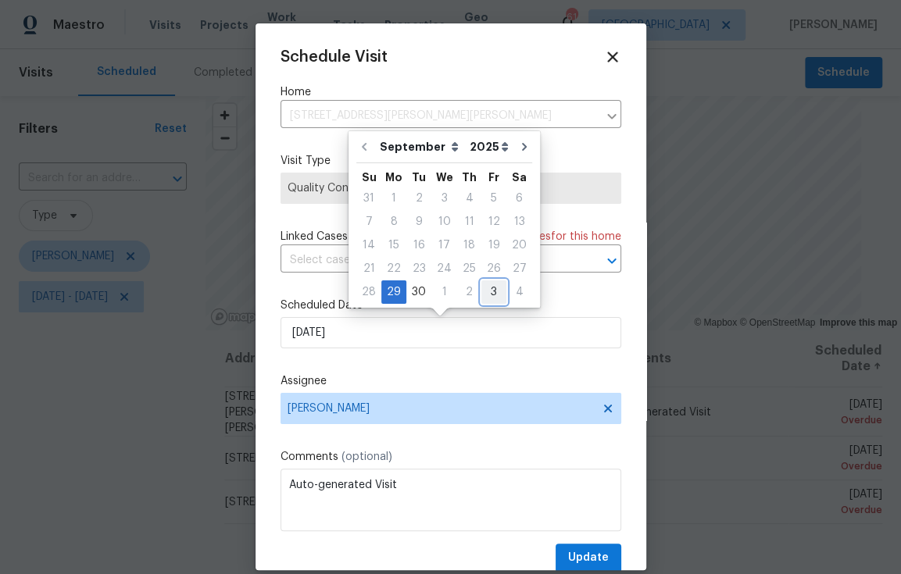
click at [484, 293] on div "3" at bounding box center [493, 292] width 25 height 22
type input "[DATE]"
select select "9"
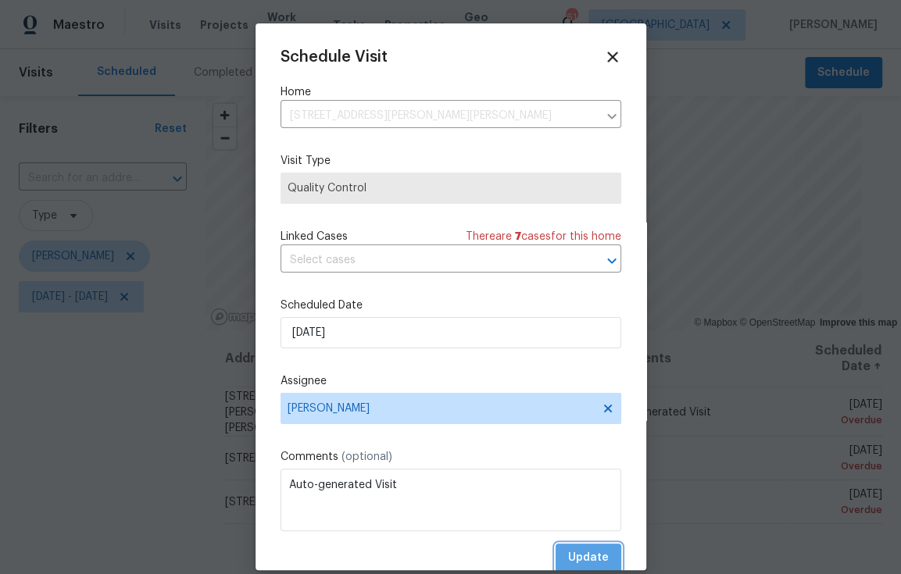
click at [579, 561] on span "Update" at bounding box center [588, 558] width 41 height 20
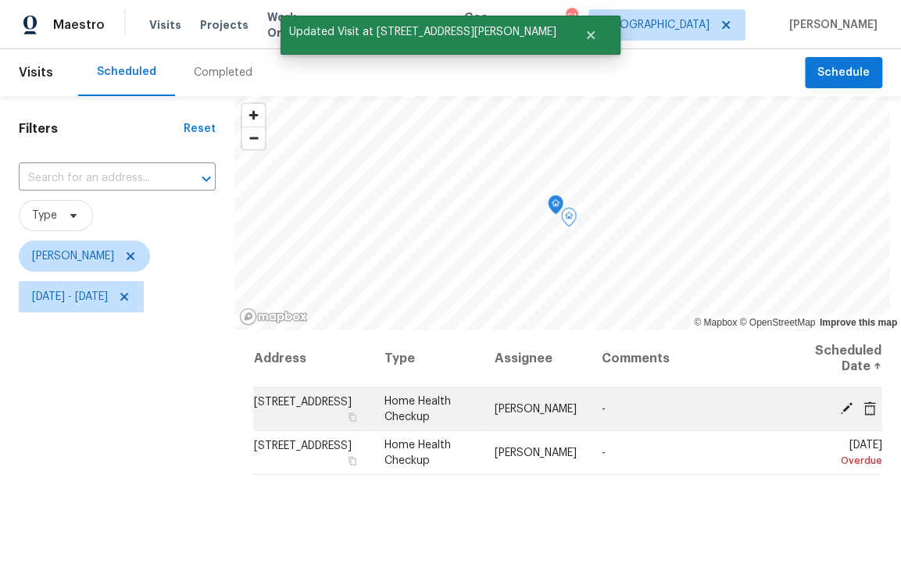
click at [840, 406] on icon at bounding box center [846, 408] width 13 height 13
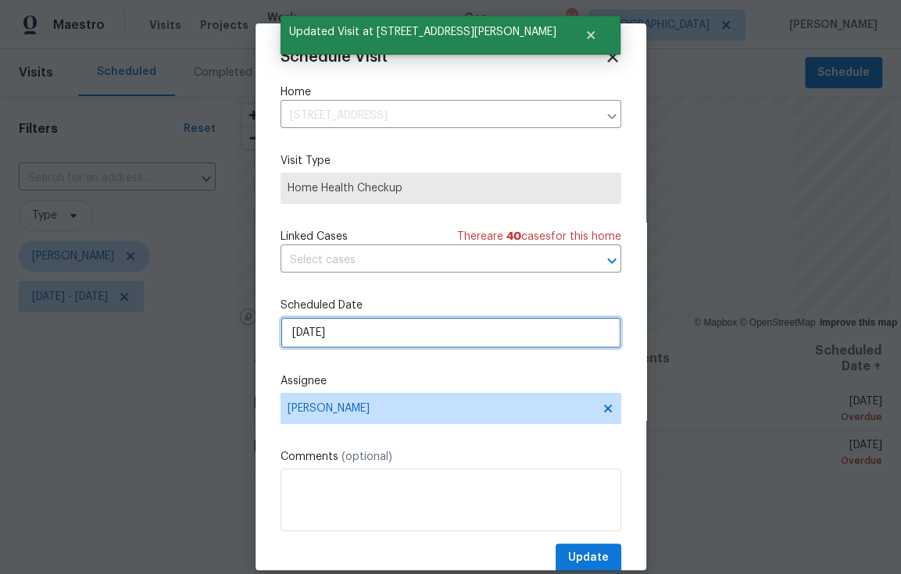
click at [378, 344] on input "[DATE]" at bounding box center [450, 332] width 341 height 31
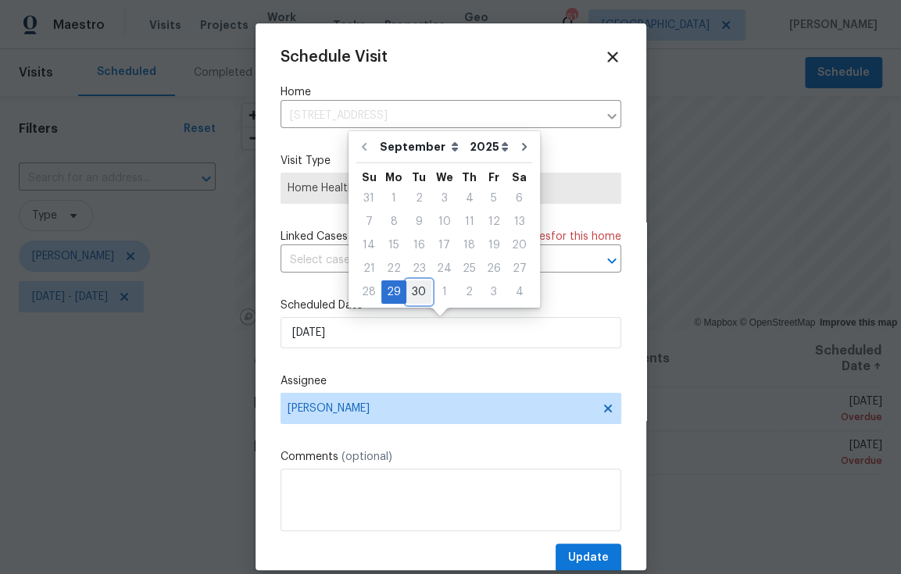
click at [413, 295] on div "30" at bounding box center [418, 292] width 25 height 22
type input "[DATE]"
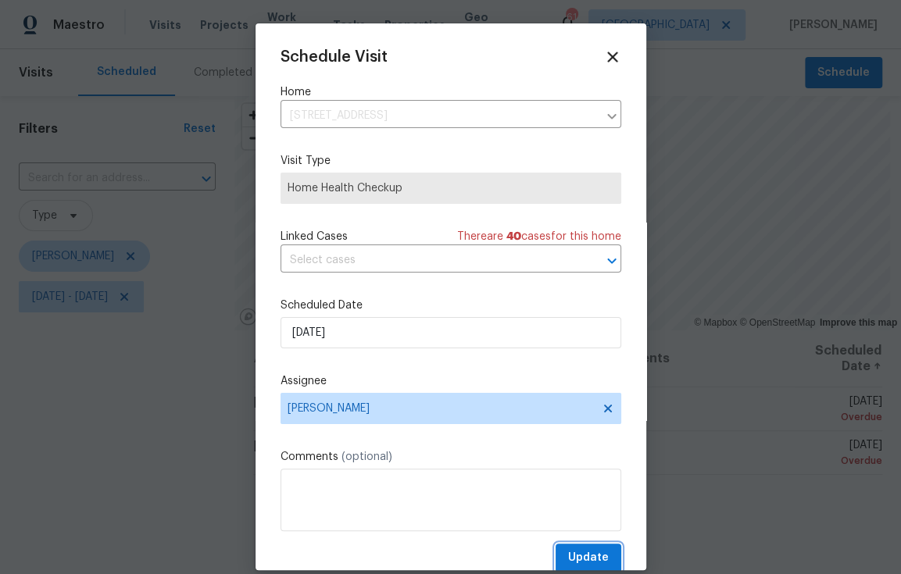
click at [576, 557] on span "Update" at bounding box center [588, 558] width 41 height 20
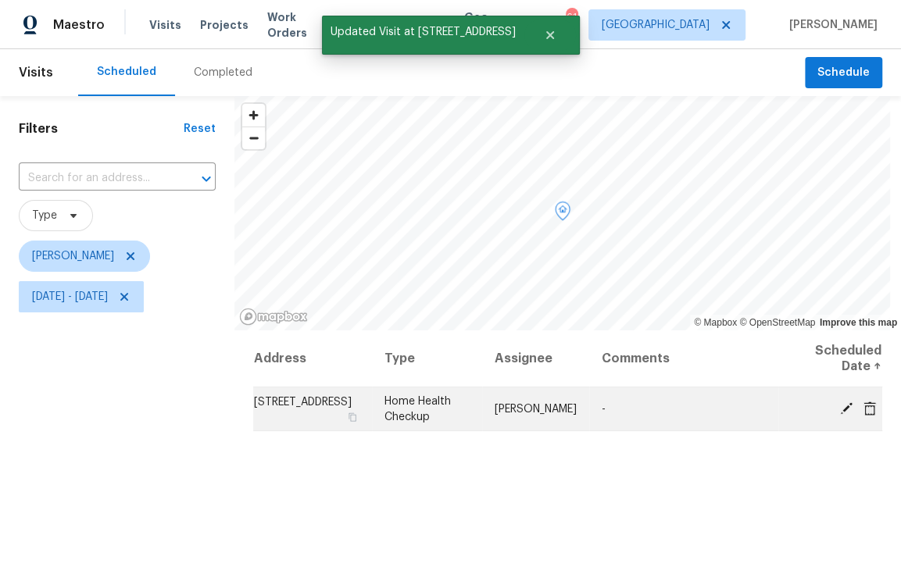
click at [839, 401] on icon at bounding box center [846, 408] width 14 height 14
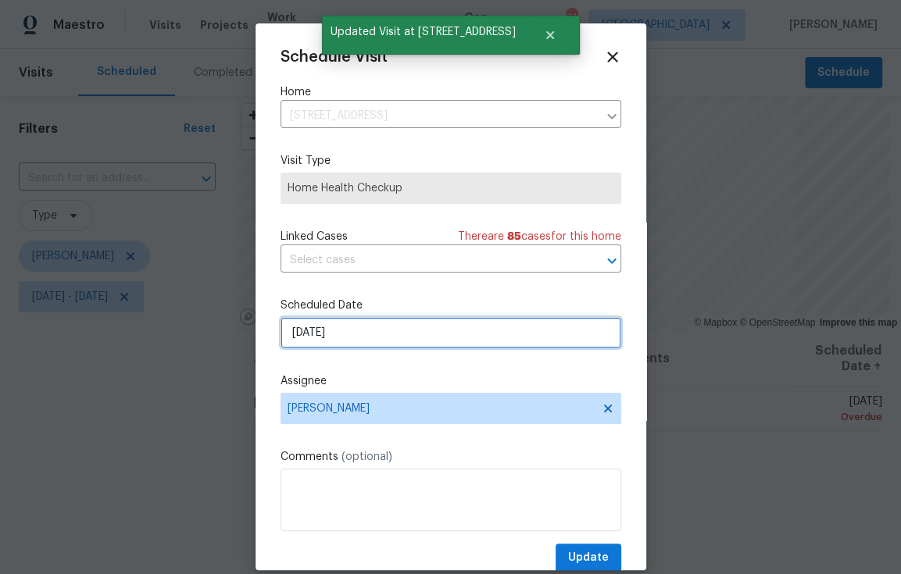
click at [534, 338] on input "[DATE]" at bounding box center [450, 332] width 341 height 31
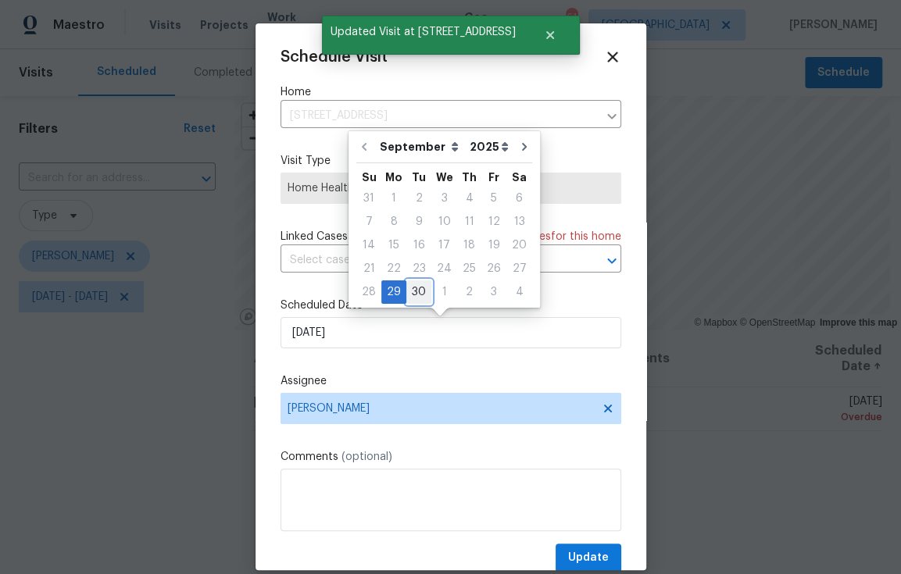
click at [413, 290] on div "30" at bounding box center [418, 292] width 25 height 22
type input "[DATE]"
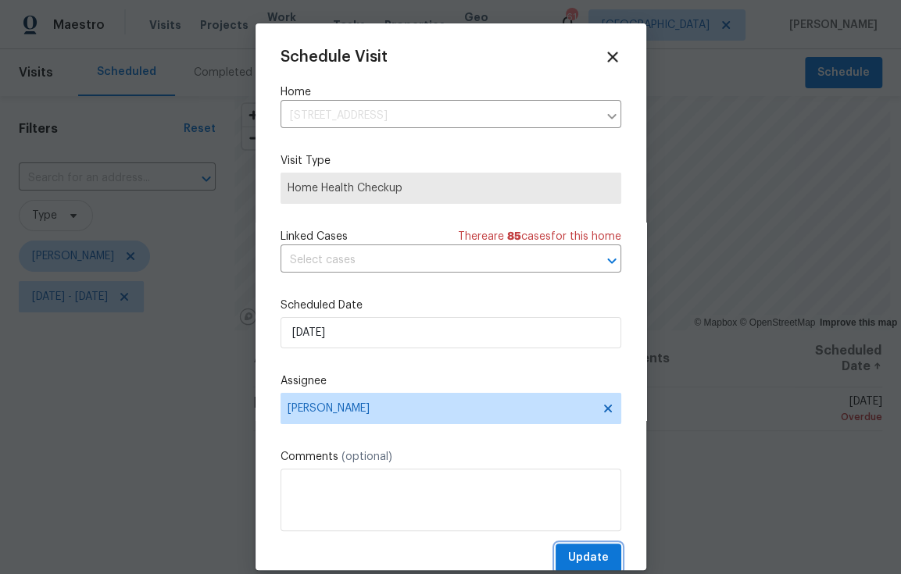
click at [572, 552] on span "Update" at bounding box center [588, 558] width 41 height 20
